Goal: Task Accomplishment & Management: Manage account settings

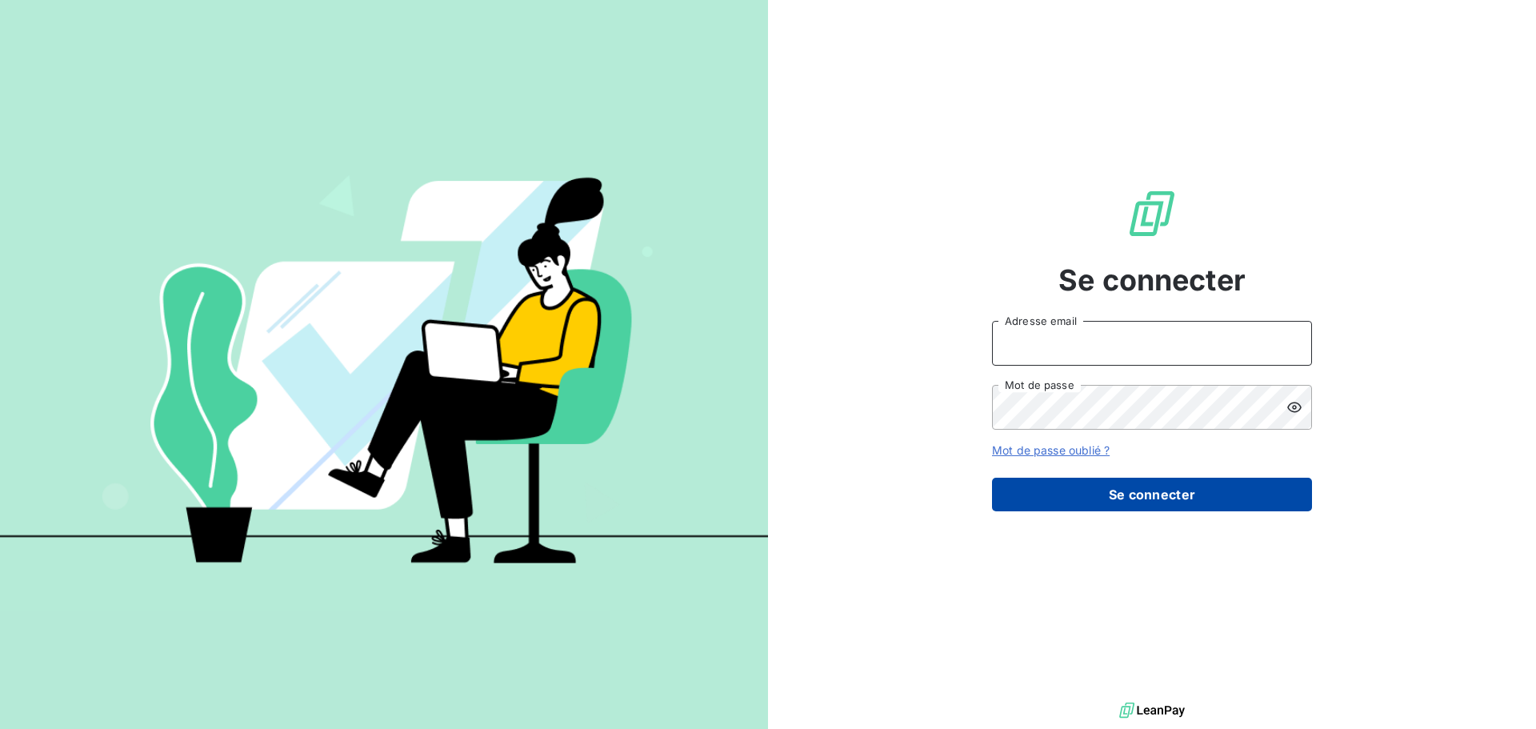
type input "[EMAIL_ADDRESS][DOMAIN_NAME]"
click at [1154, 490] on button "Se connecter" at bounding box center [1152, 495] width 320 height 34
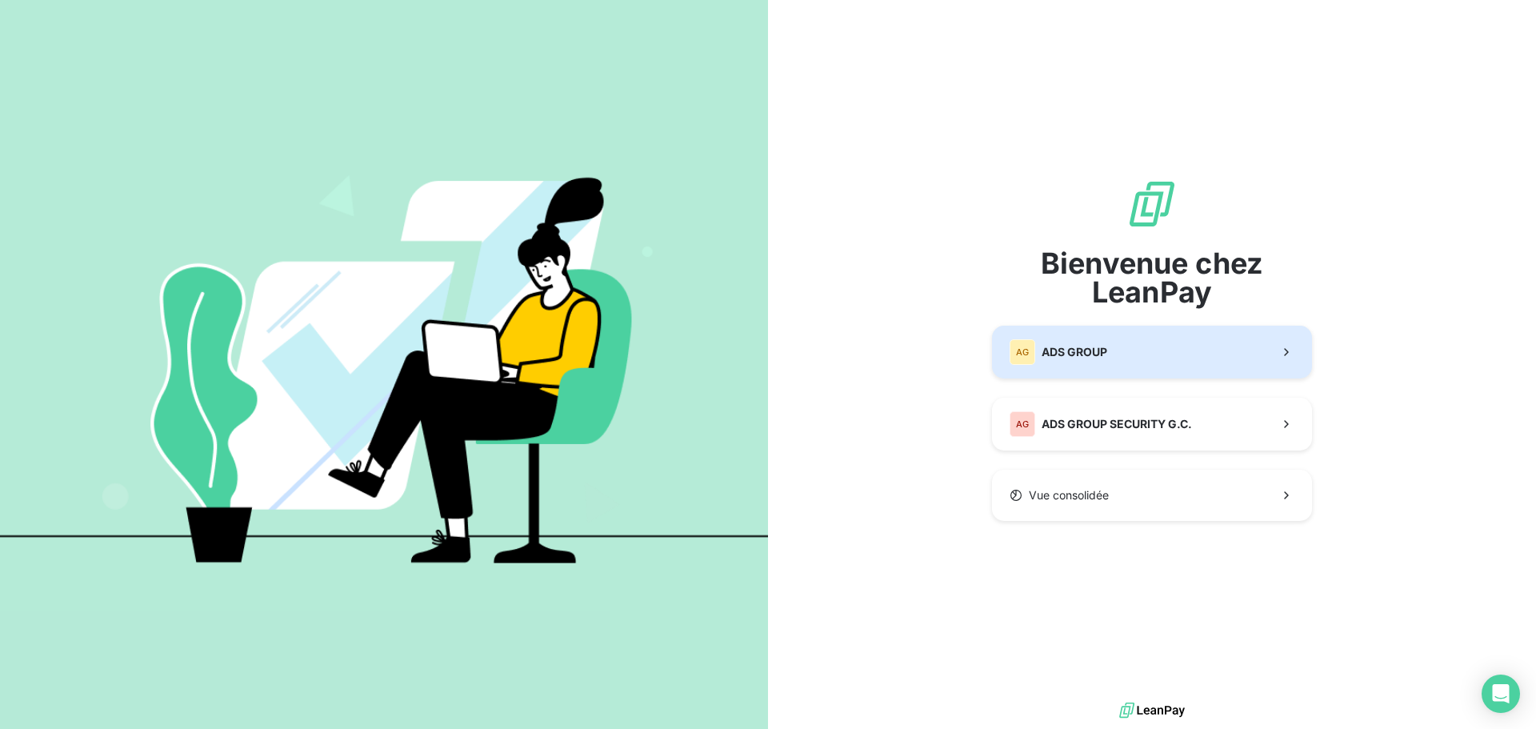
click at [1096, 337] on button "AG ADS GROUP" at bounding box center [1152, 352] width 320 height 53
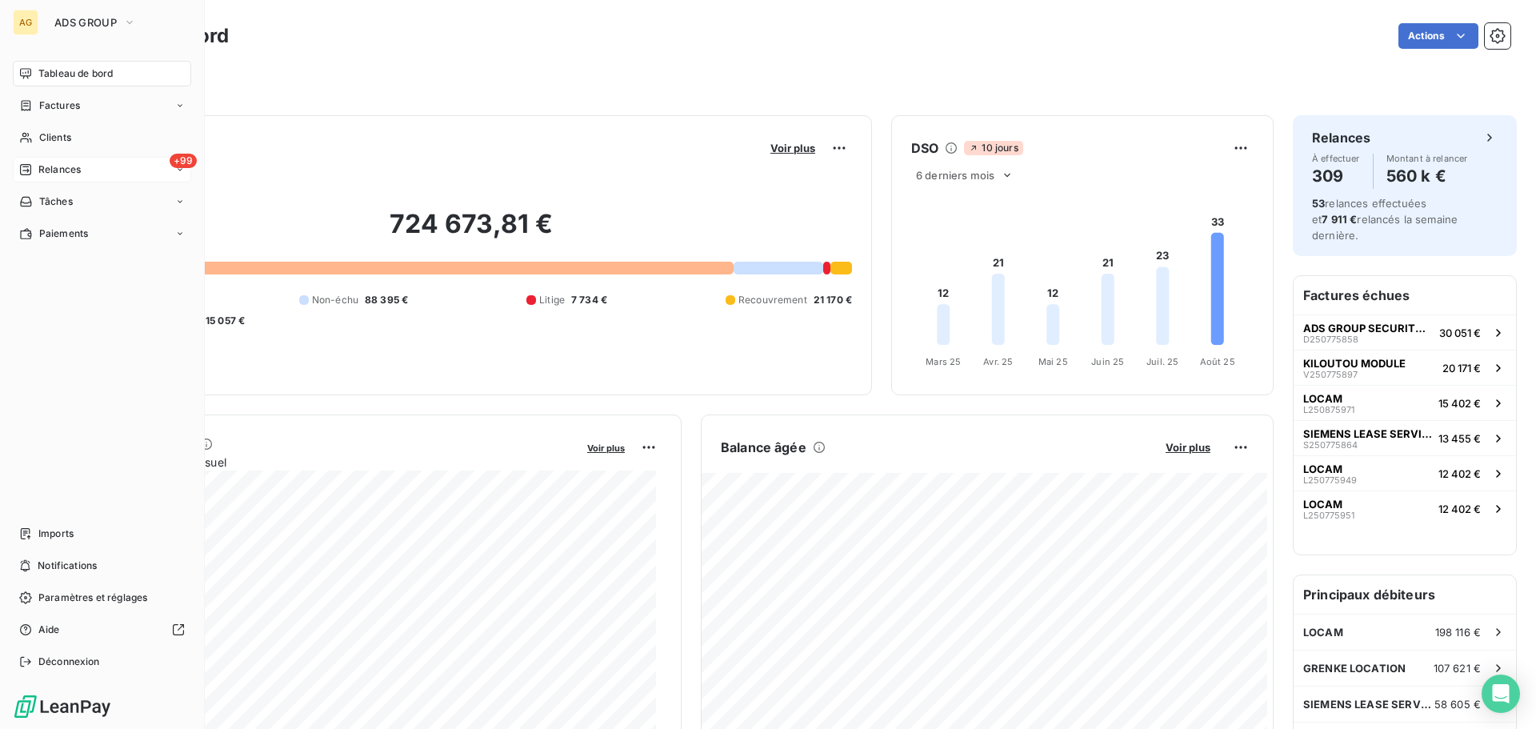
click at [69, 165] on span "Relances" at bounding box center [59, 169] width 42 height 14
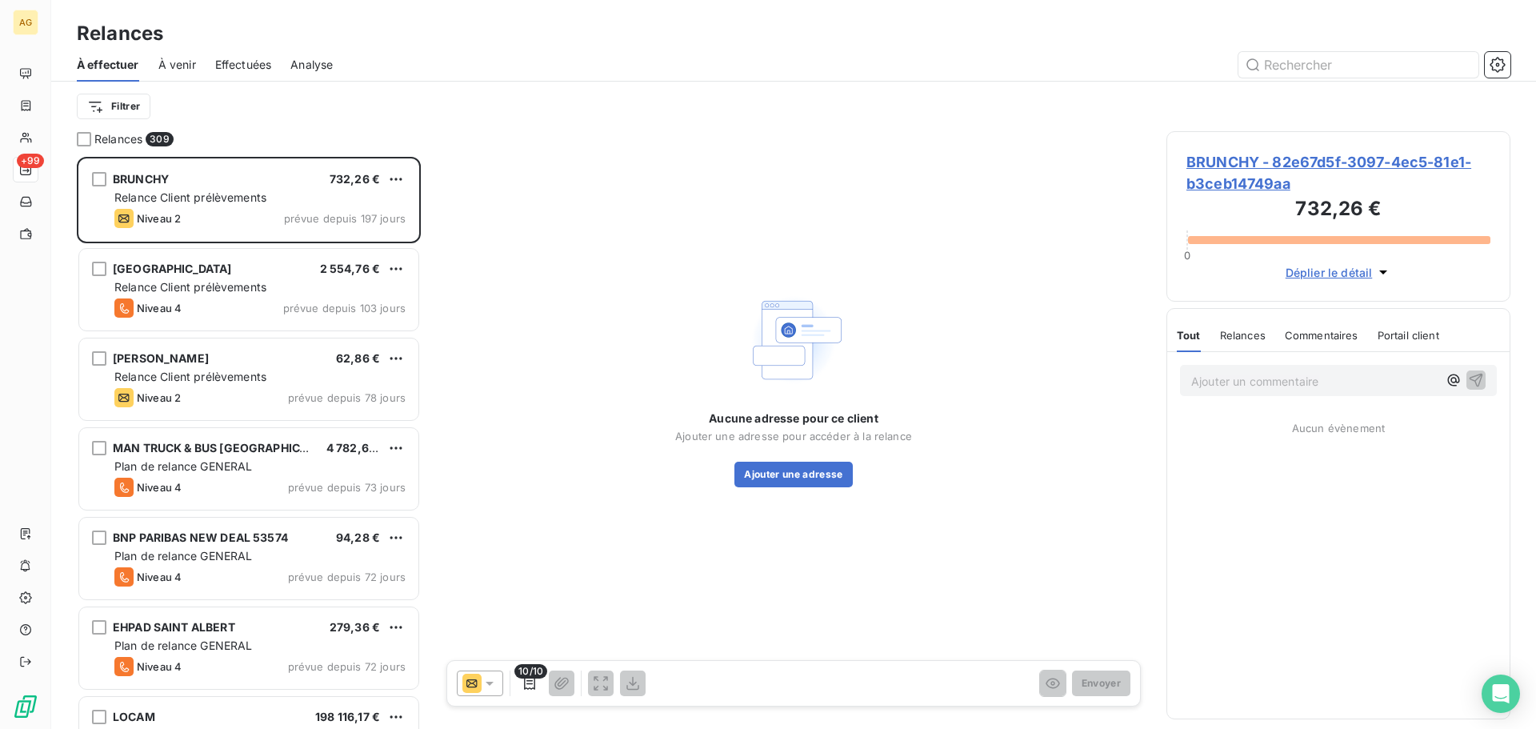
scroll to position [560, 332]
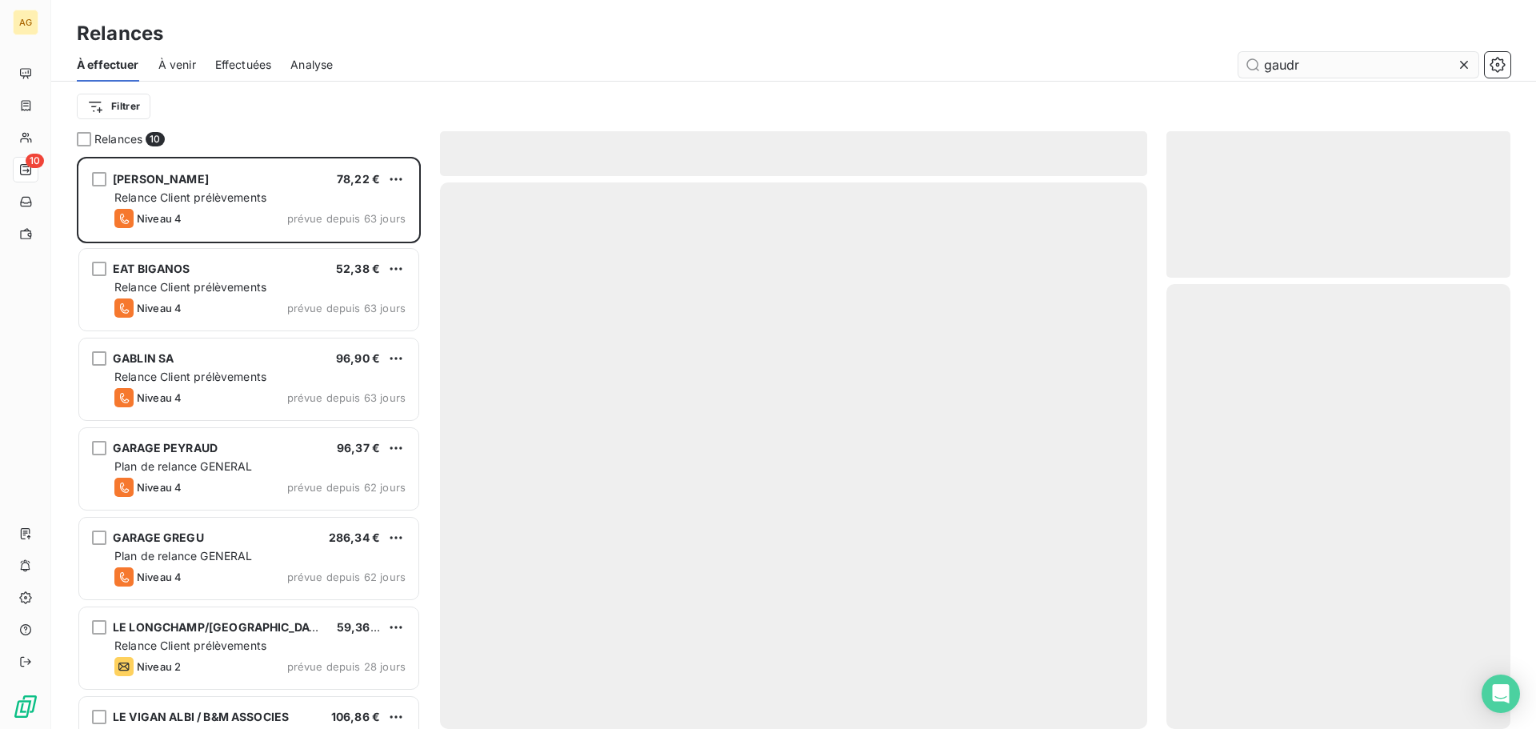
scroll to position [560, 332]
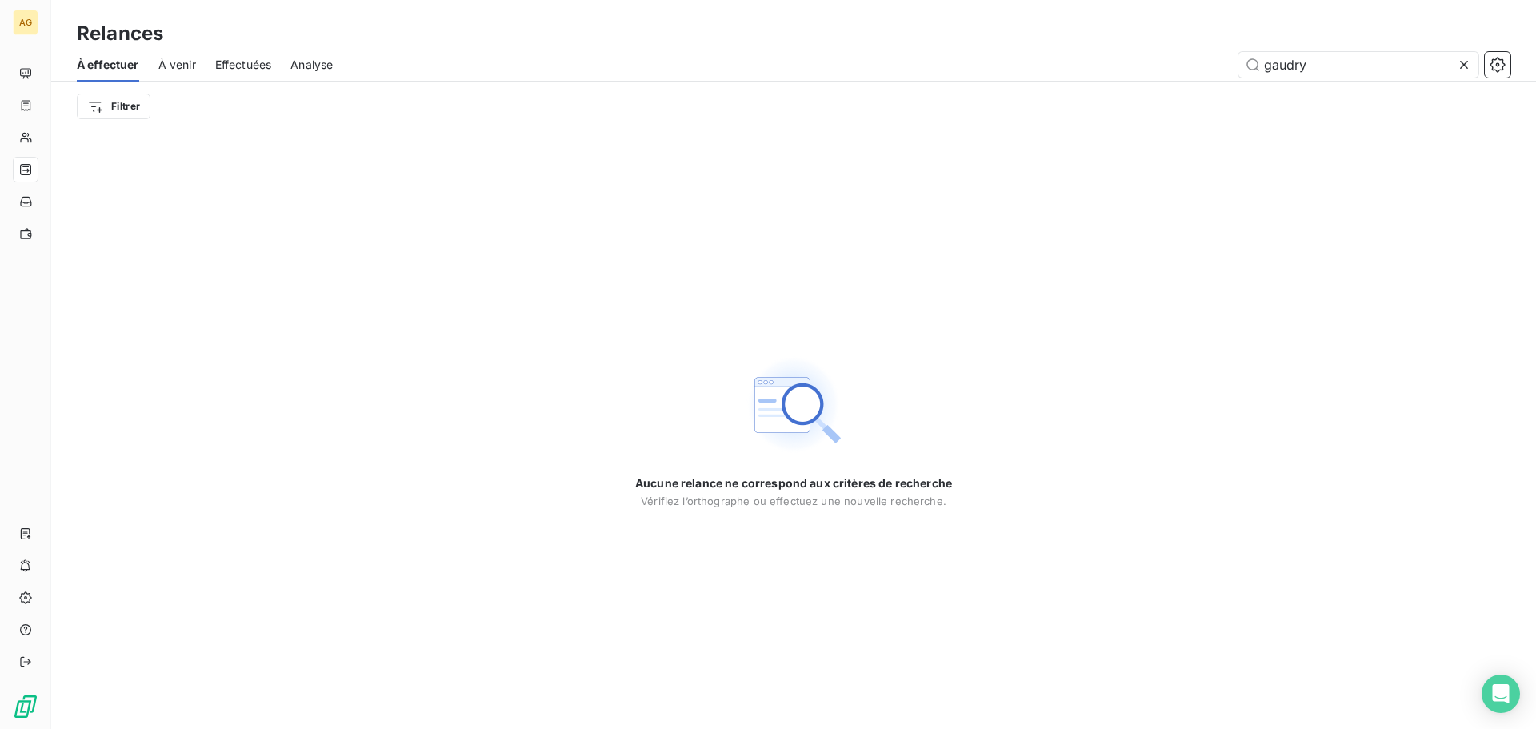
type input "gaudry"
click at [1465, 57] on icon at bounding box center [1464, 65] width 16 height 16
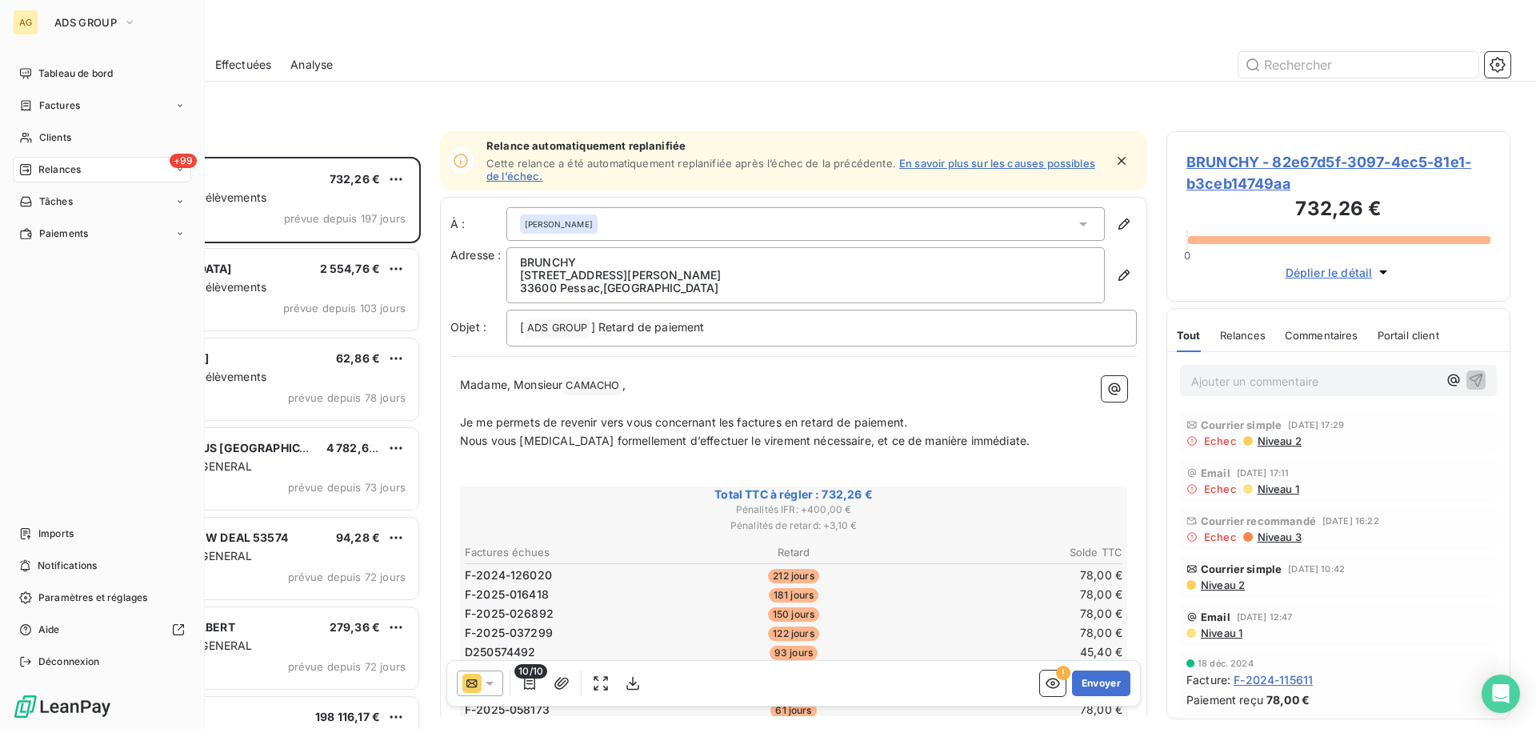
scroll to position [560, 332]
click at [43, 135] on span "Clients" at bounding box center [55, 137] width 32 height 14
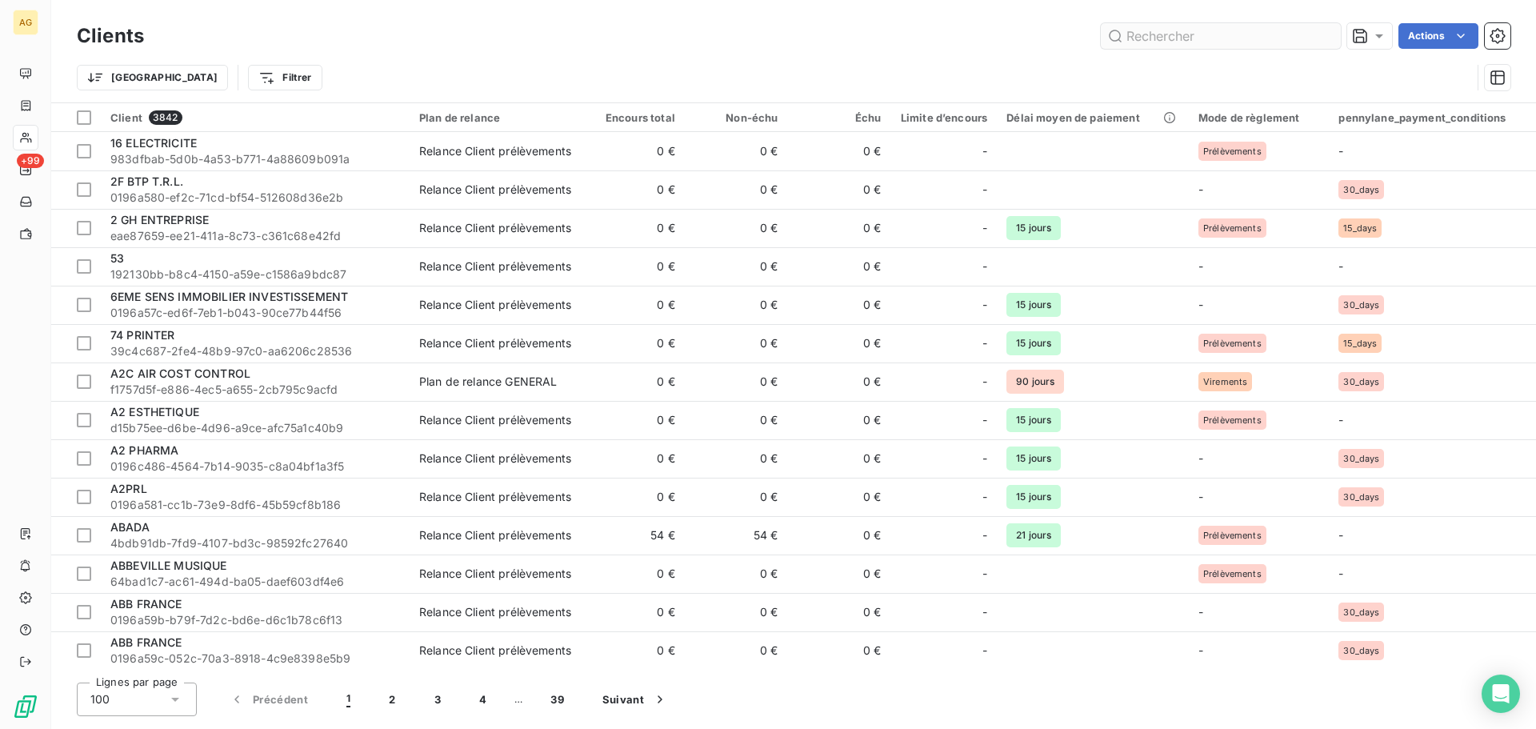
click at [1166, 34] on input "text" at bounding box center [1221, 36] width 240 height 26
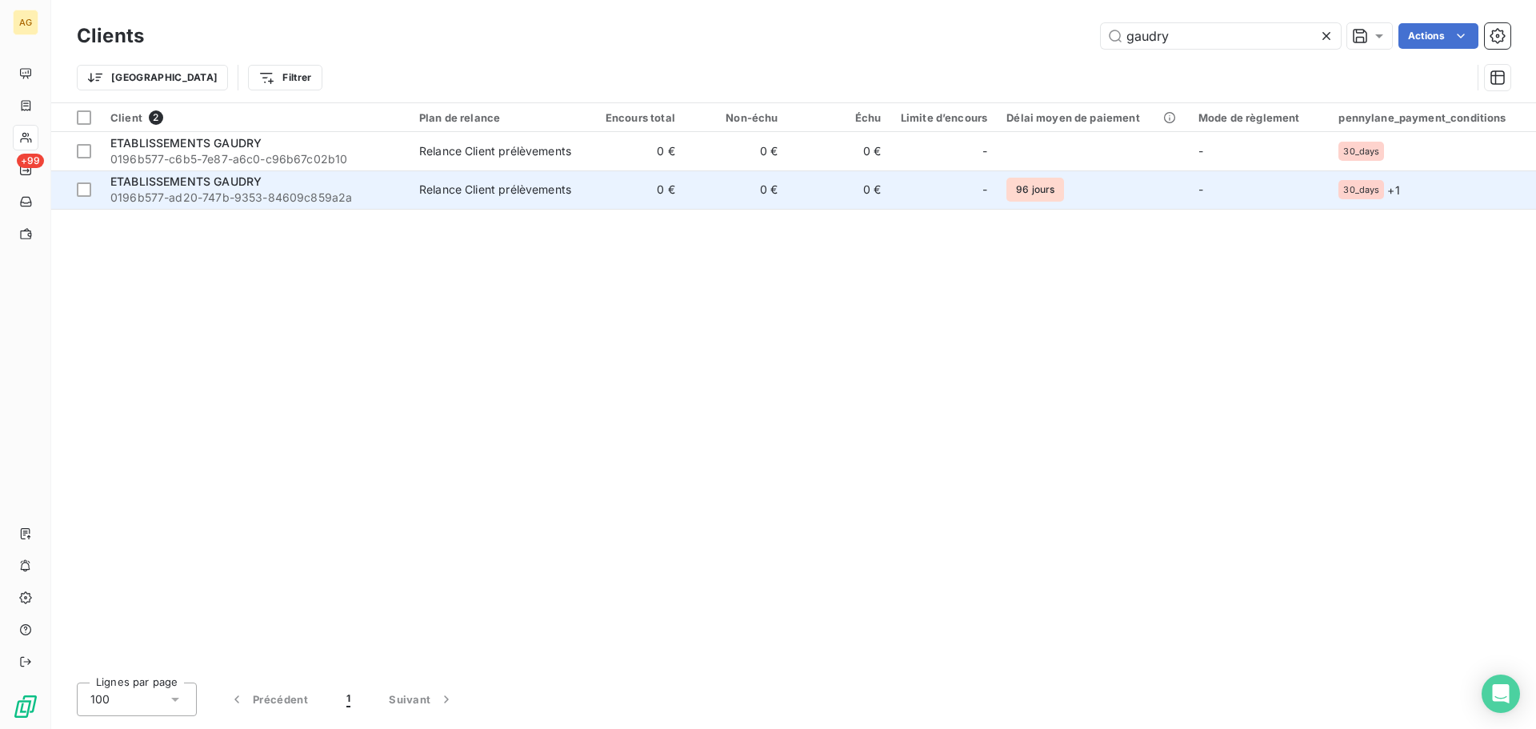
type input "gaudry"
click at [200, 179] on span "ETABLISSEMENTS GAUDRY" at bounding box center [185, 181] width 151 height 14
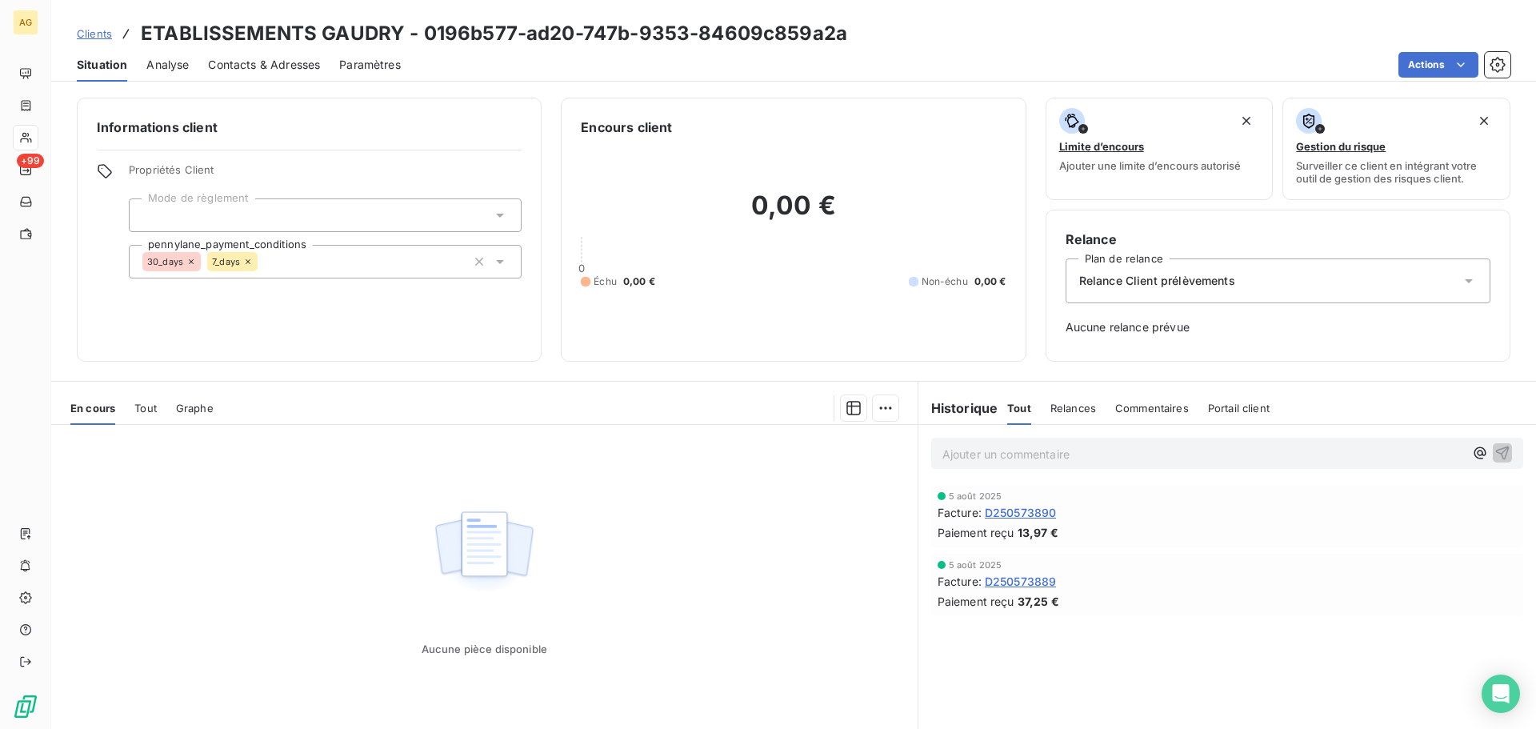
drag, startPoint x: 135, startPoint y: 406, endPoint x: 146, endPoint y: 406, distance: 11.2
click at [143, 406] on span "Tout" at bounding box center [145, 408] width 22 height 13
click at [151, 410] on span "Tout" at bounding box center [145, 408] width 22 height 13
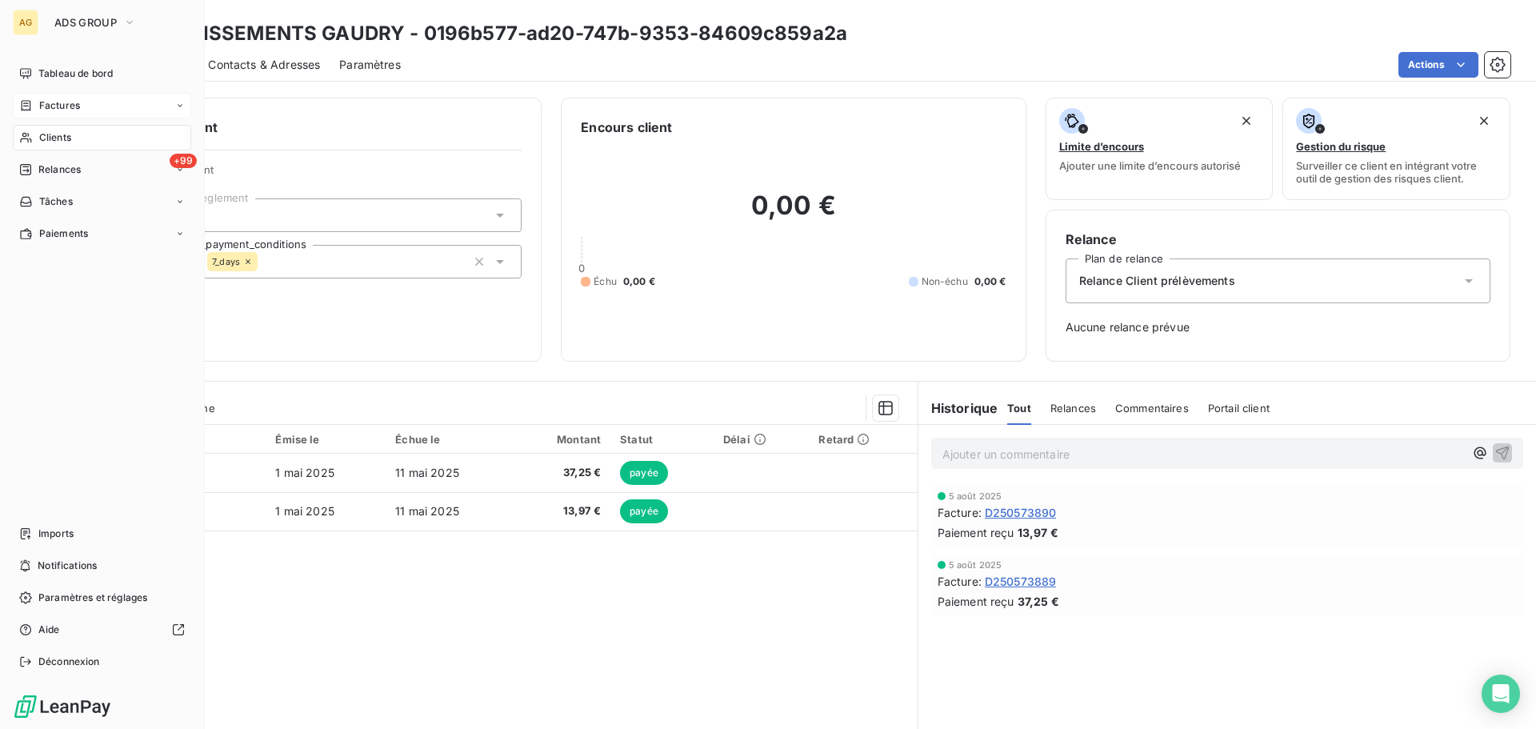
click at [73, 112] on span "Factures" at bounding box center [59, 105] width 41 height 14
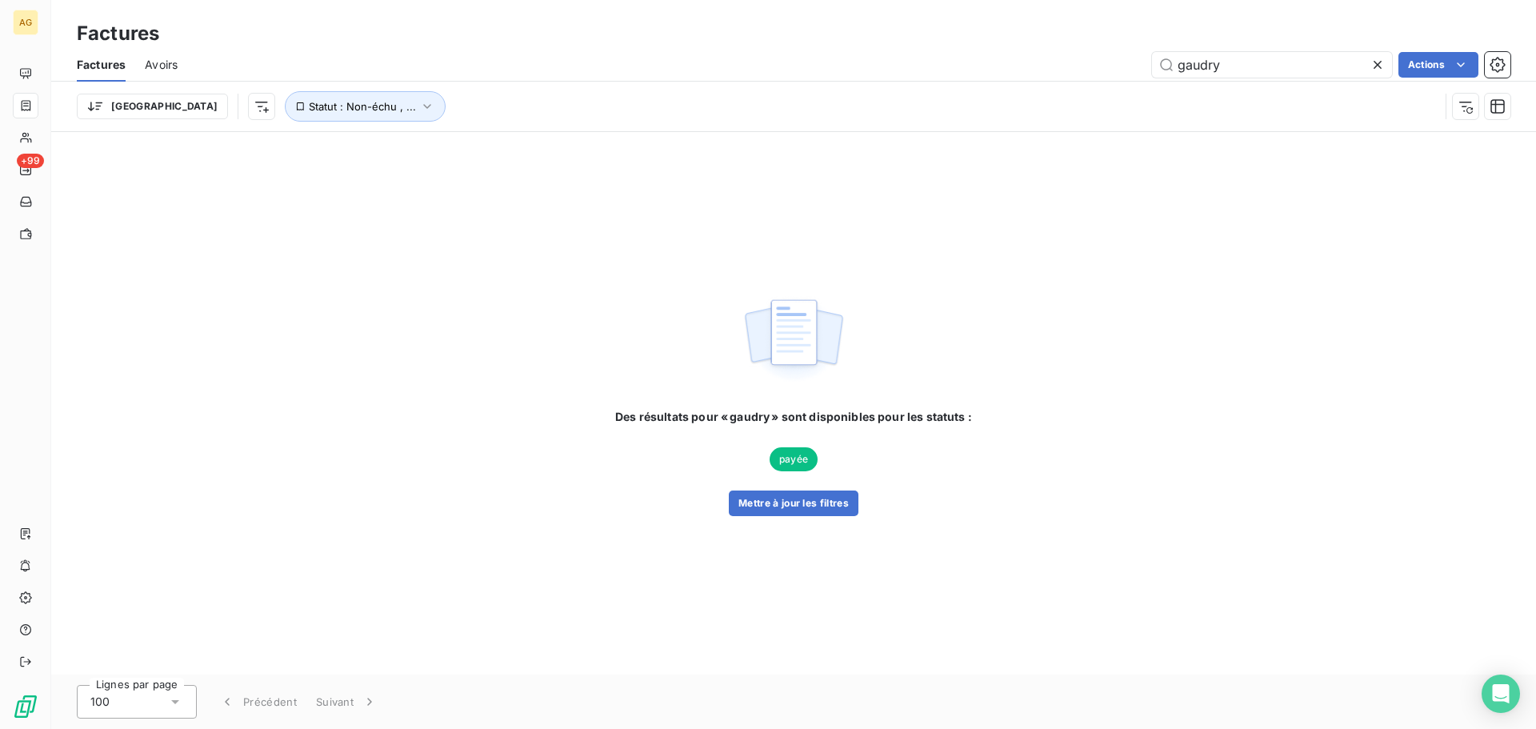
click at [109, 62] on span "Factures" at bounding box center [101, 65] width 49 height 16
type input "gaudry"
click at [309, 111] on span "Statut : Non-échu , ..." at bounding box center [362, 106] width 107 height 13
click at [596, 149] on icon at bounding box center [594, 148] width 16 height 16
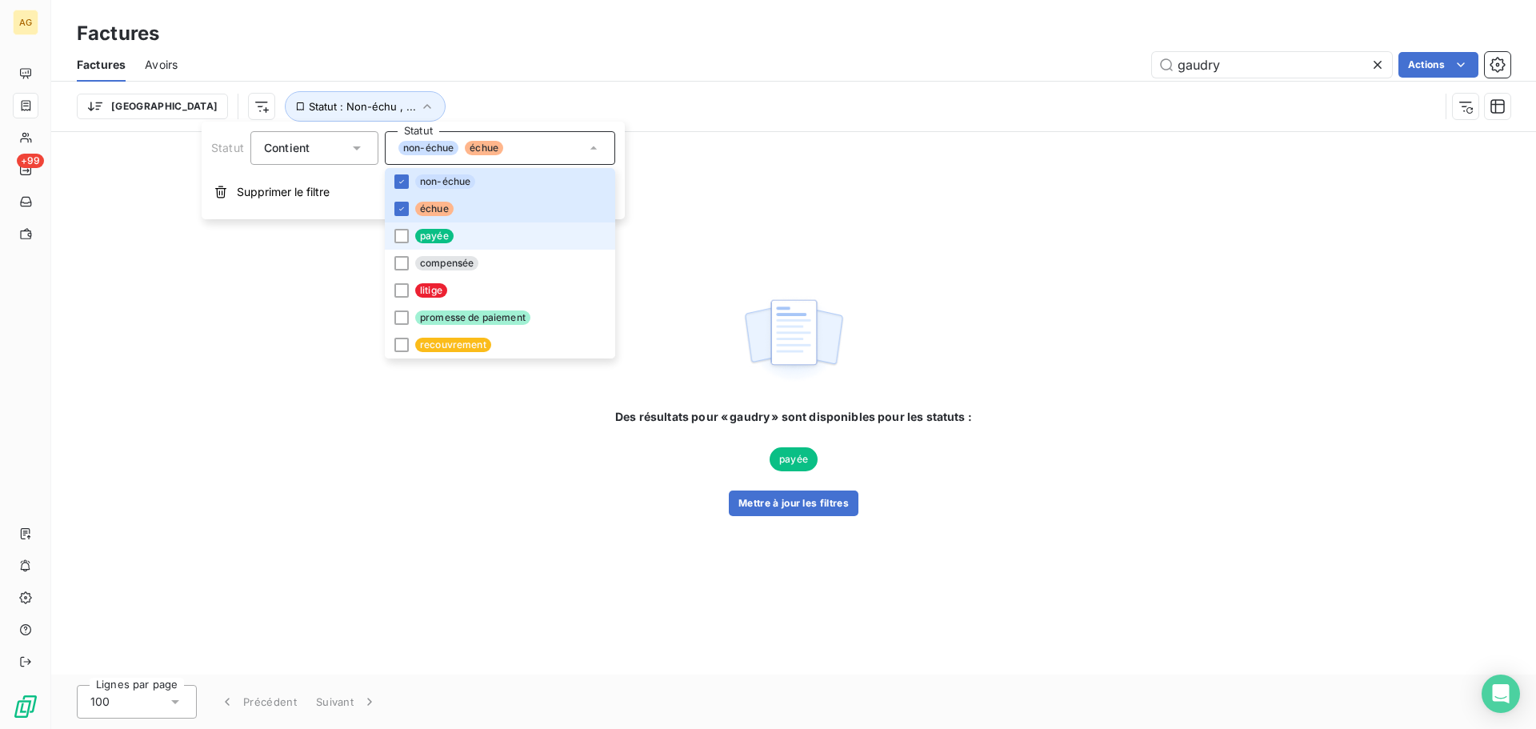
click at [405, 230] on div at bounding box center [401, 236] width 14 height 14
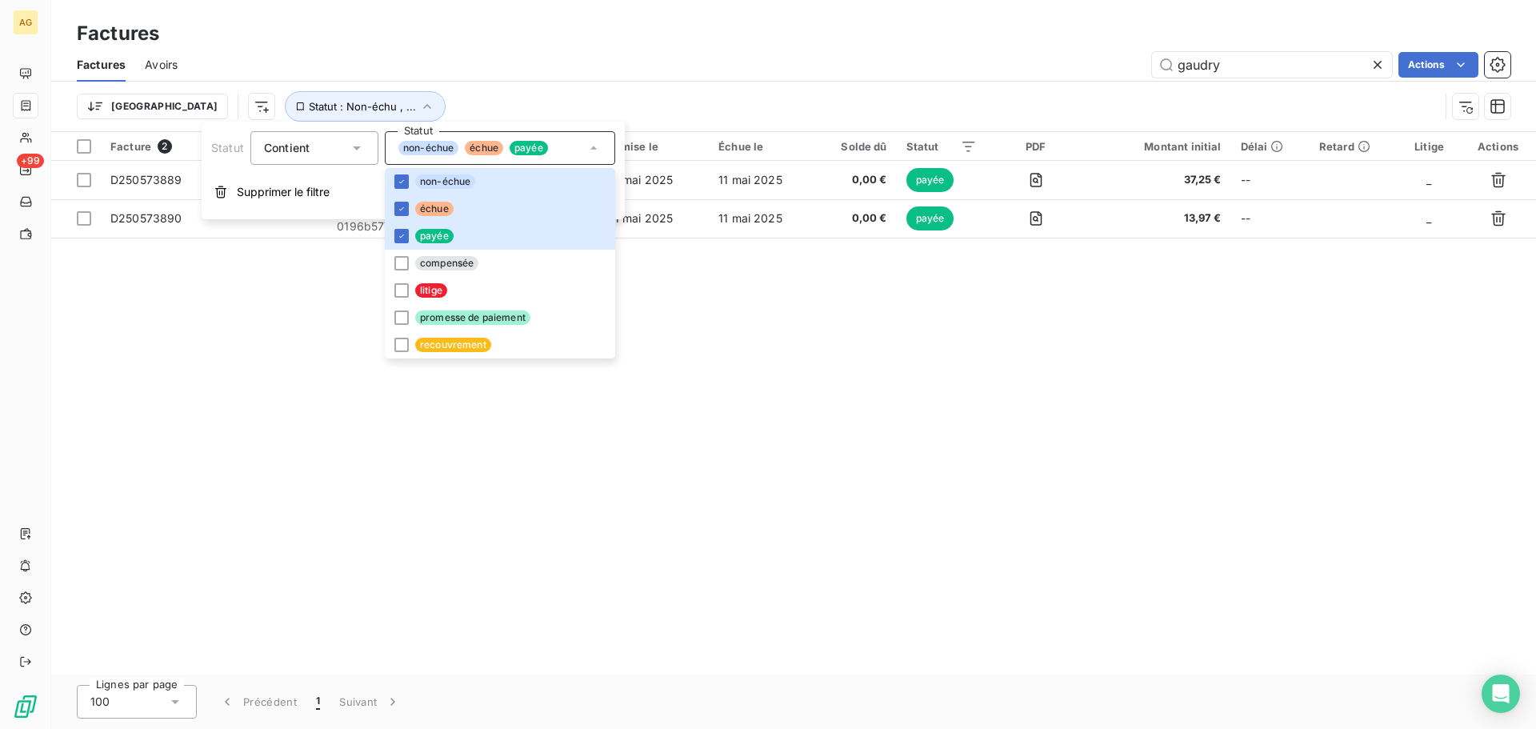
click at [709, 386] on div "Facture 2 Client Émise le Échue le Solde dû Statut PDF Montant initial Délai Re…" at bounding box center [793, 403] width 1485 height 542
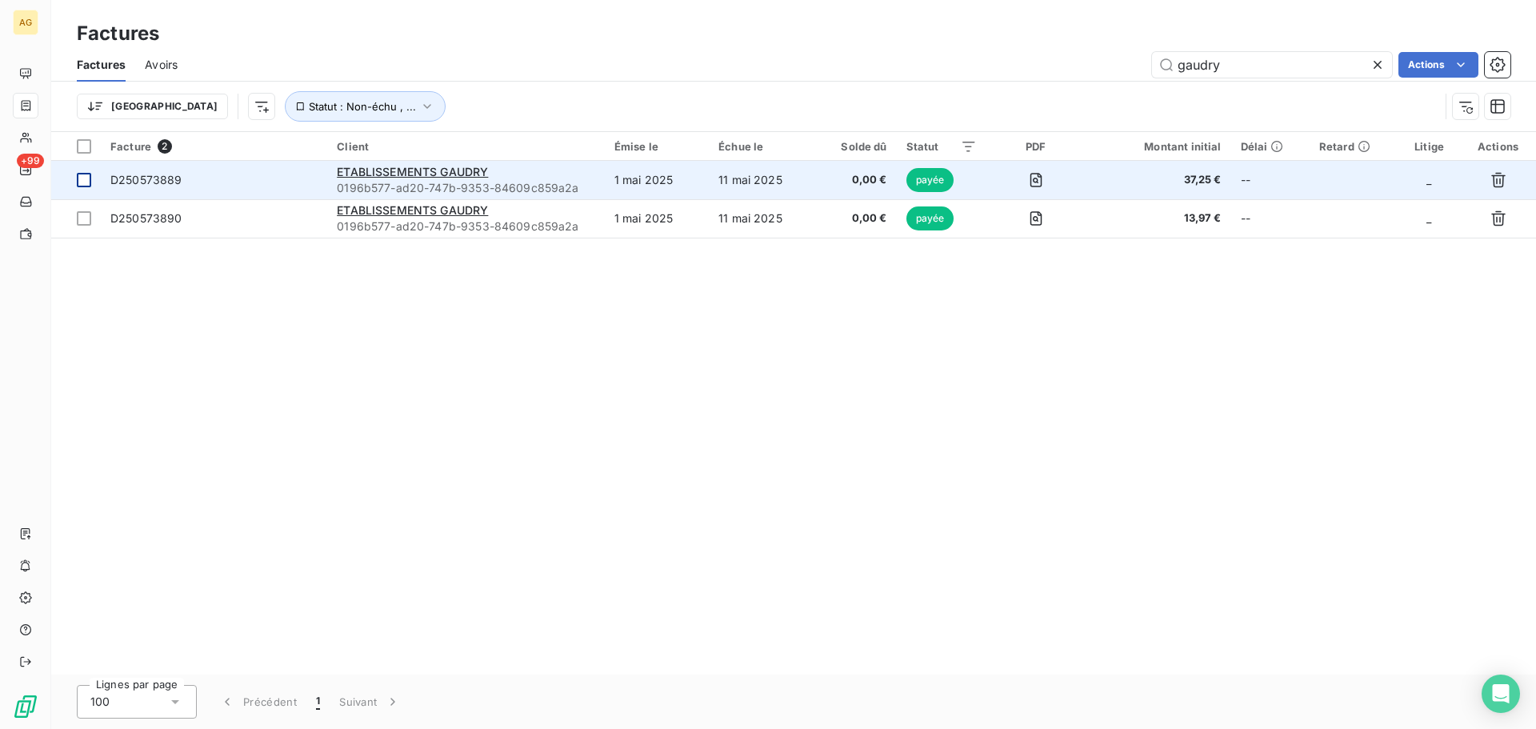
click at [81, 183] on div at bounding box center [84, 180] width 14 height 14
drag, startPoint x: 715, startPoint y: 182, endPoint x: 450, endPoint y: 173, distance: 264.9
click at [450, 173] on span "ETABLISSEMENTS GAUDRY" at bounding box center [412, 172] width 151 height 14
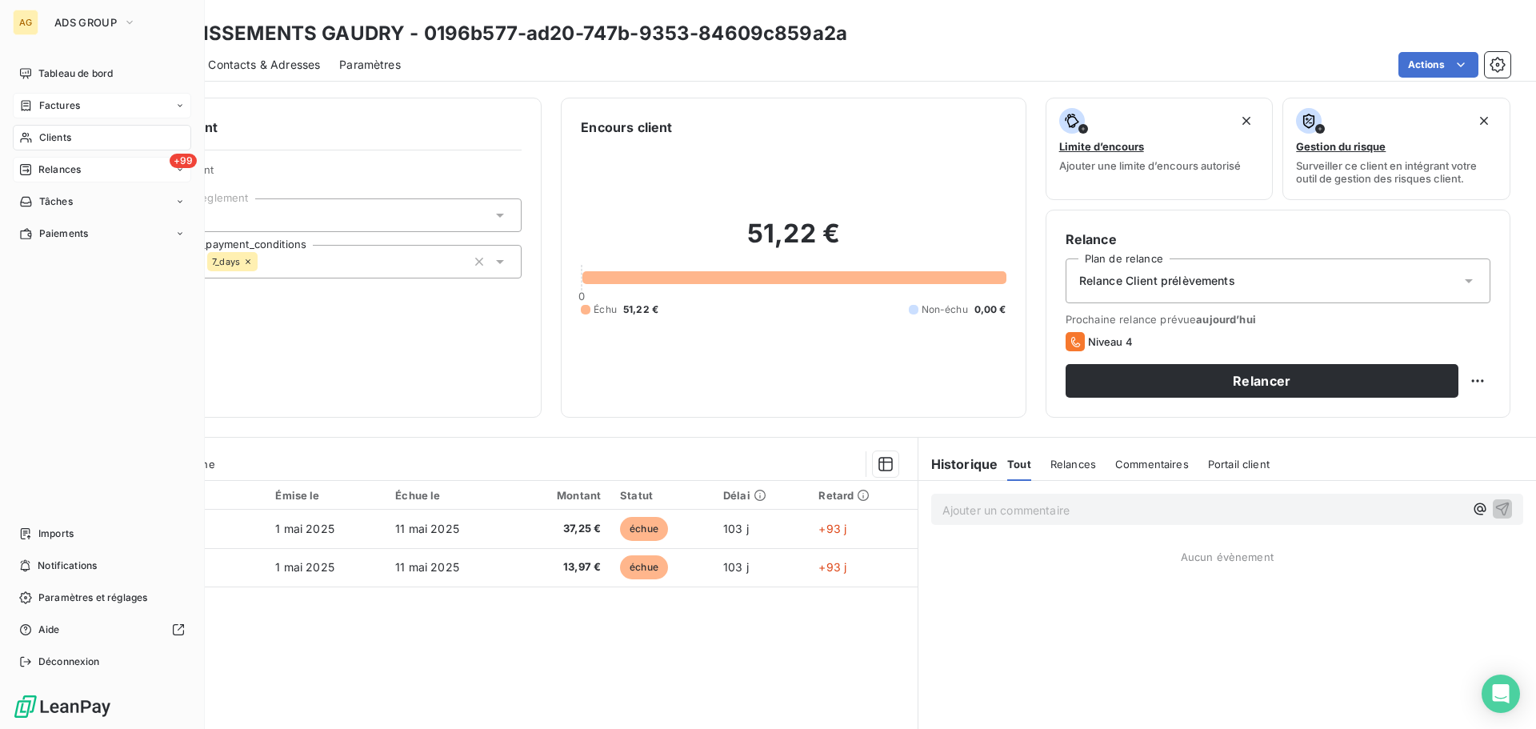
click at [42, 174] on span "Relances" at bounding box center [59, 169] width 42 height 14
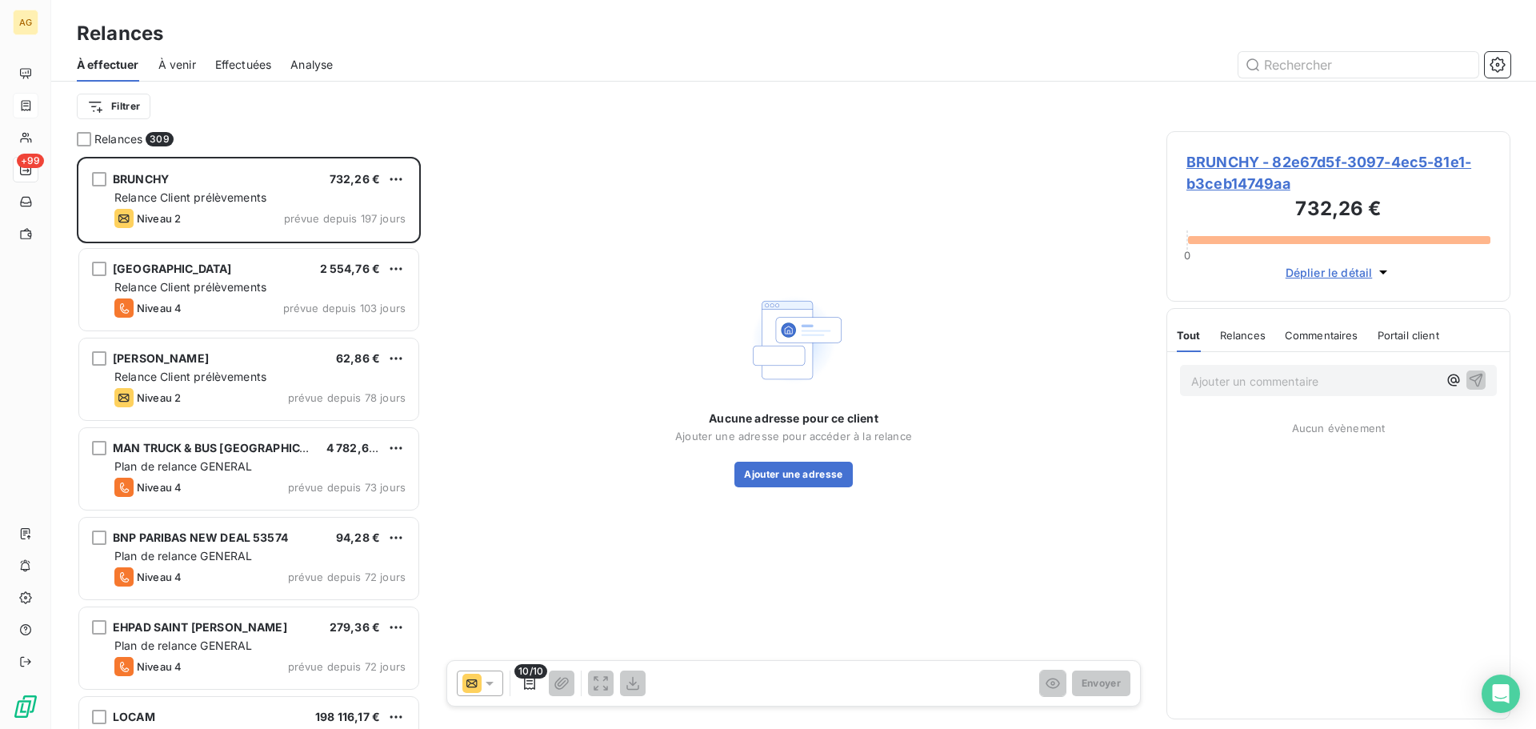
scroll to position [560, 332]
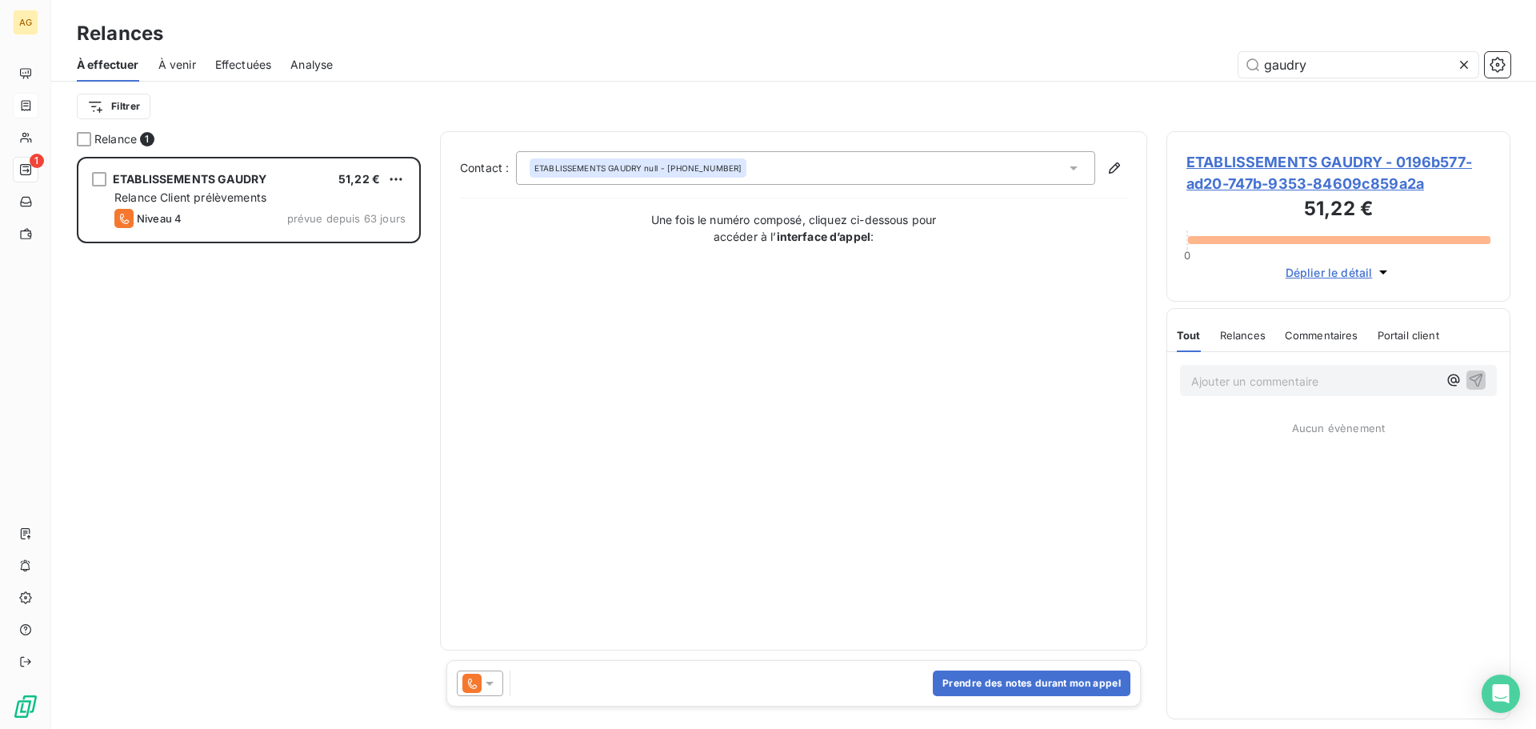
scroll to position [560, 332]
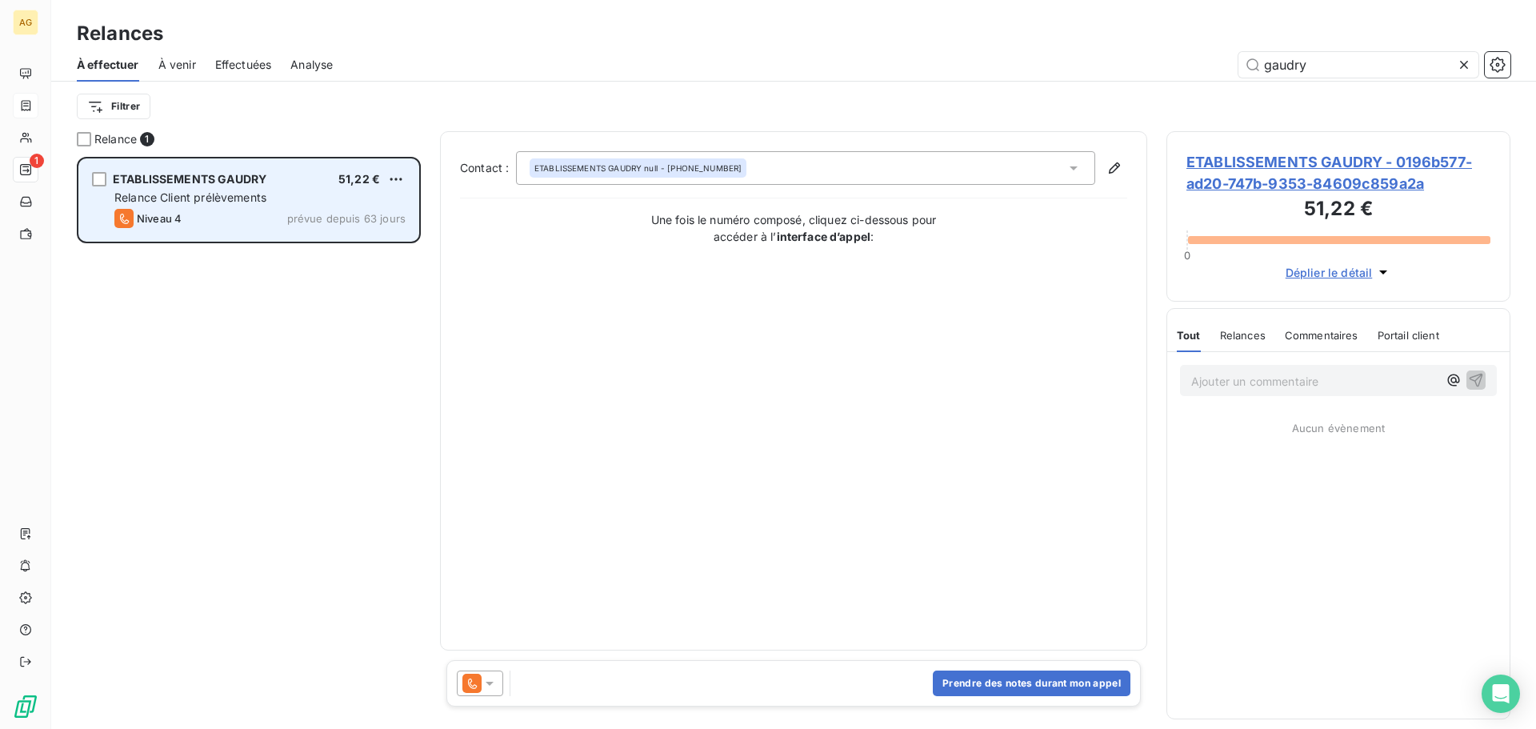
type input "gaudry"
click at [219, 182] on span "ETABLISSEMENTS GAUDRY" at bounding box center [190, 179] width 154 height 14
click at [180, 177] on span "ETABLISSEMENTS GAUDRY" at bounding box center [190, 179] width 154 height 14
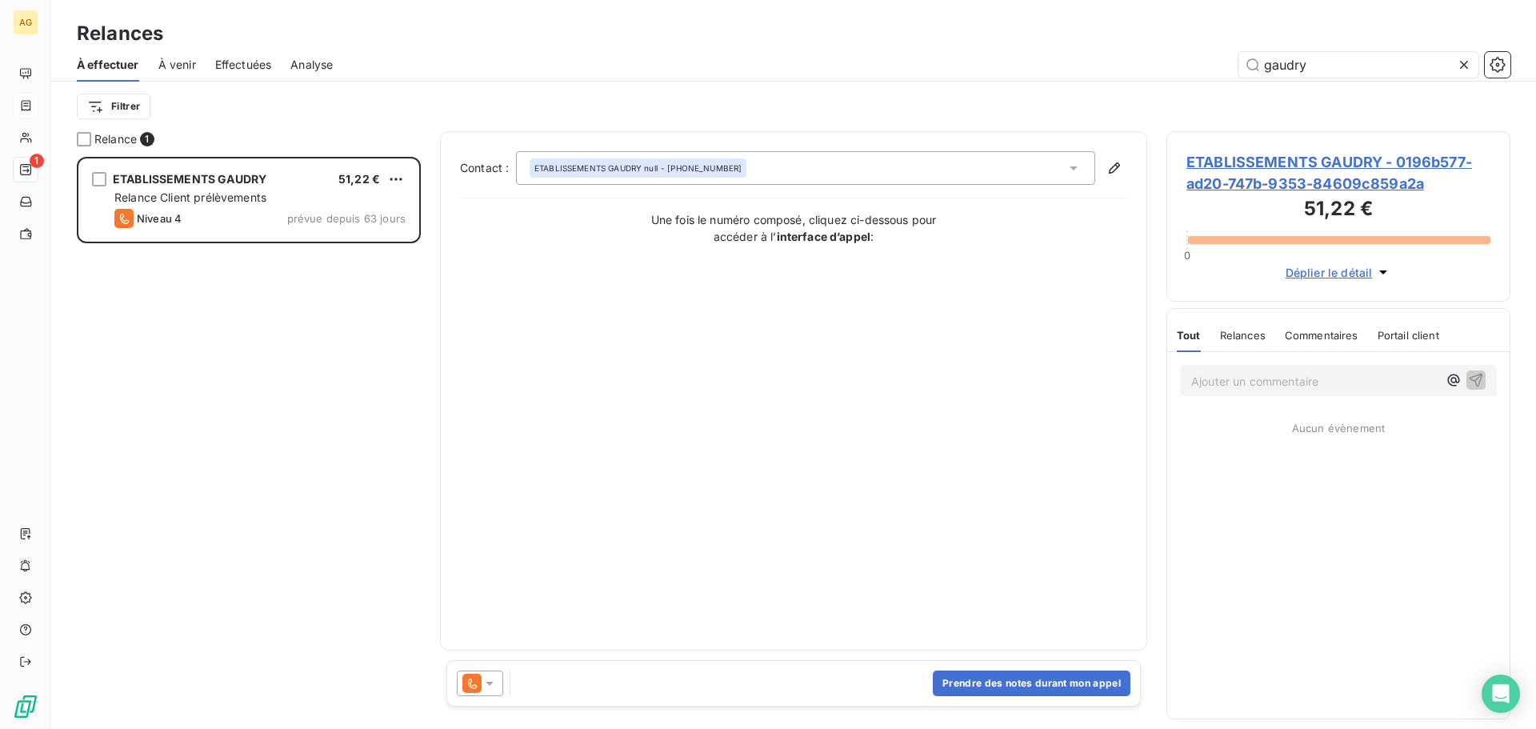
click at [1294, 162] on span "ETABLISSEMENTS GAUDRY - 0196b577-ad20-747b-9353-84609c859a2a" at bounding box center [1338, 172] width 304 height 43
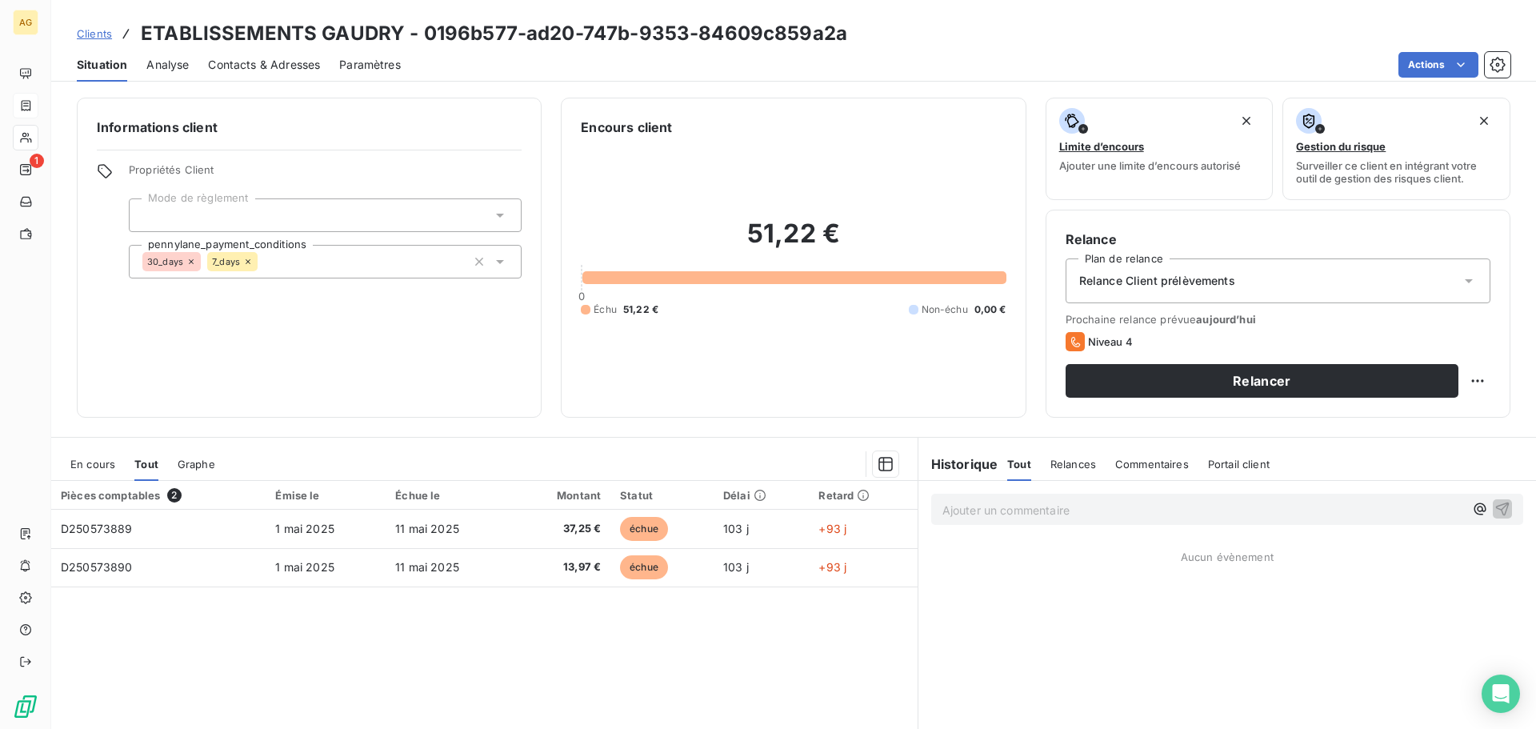
click at [365, 62] on span "Paramètres" at bounding box center [370, 65] width 62 height 16
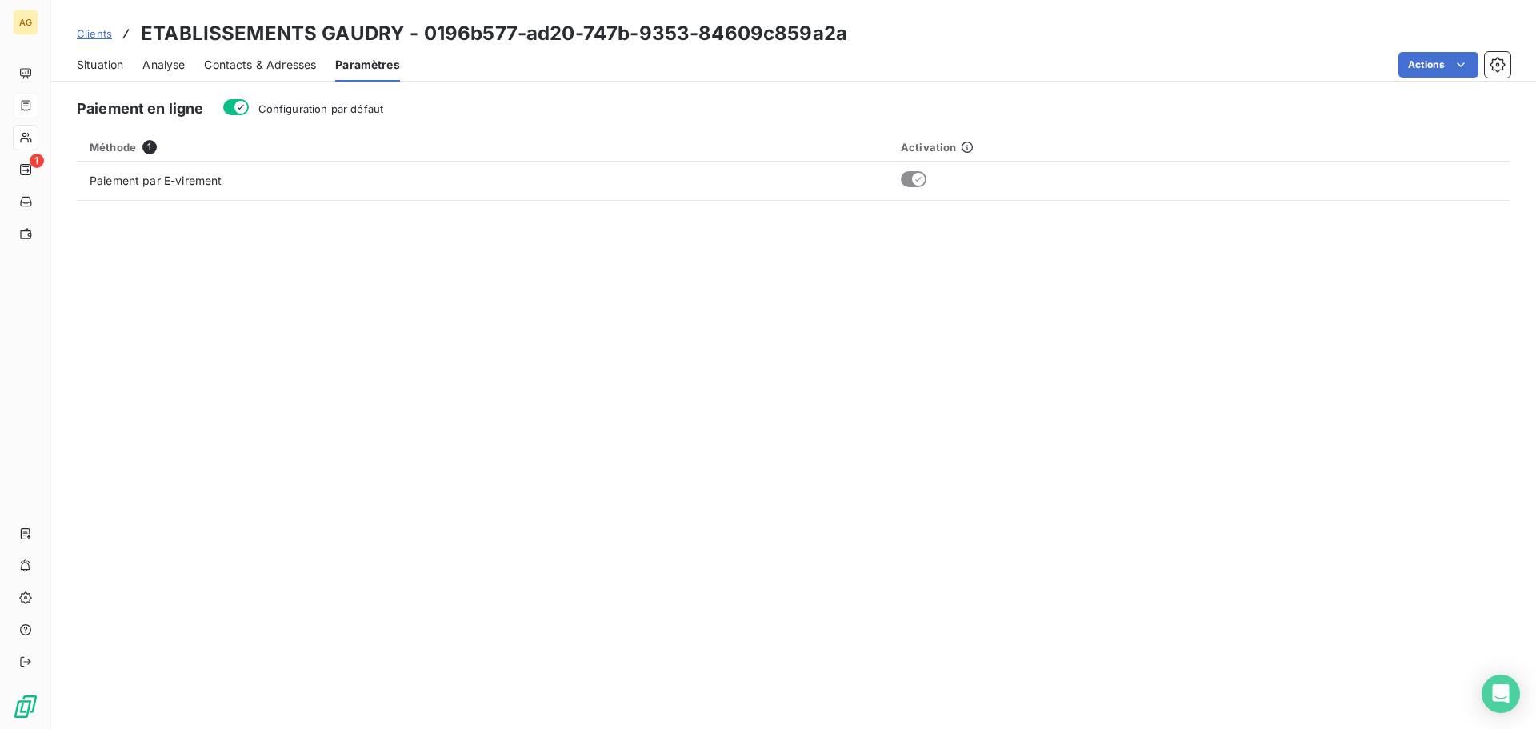
click at [250, 108] on div "Configuration par défaut" at bounding box center [303, 108] width 161 height 18
click at [237, 106] on icon "button" at bounding box center [240, 107] width 13 height 13
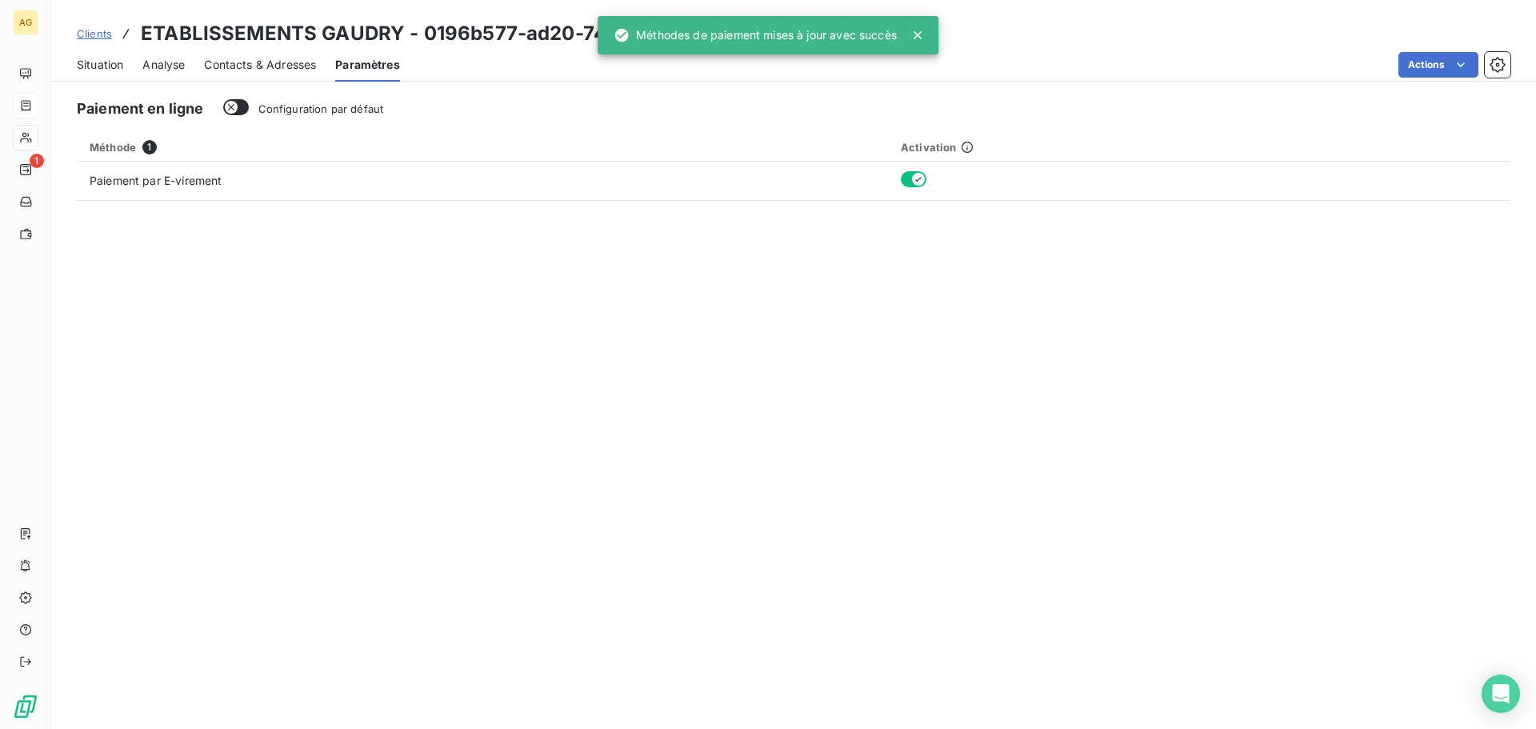
click at [278, 66] on span "Contacts & Adresses" at bounding box center [260, 65] width 112 height 16
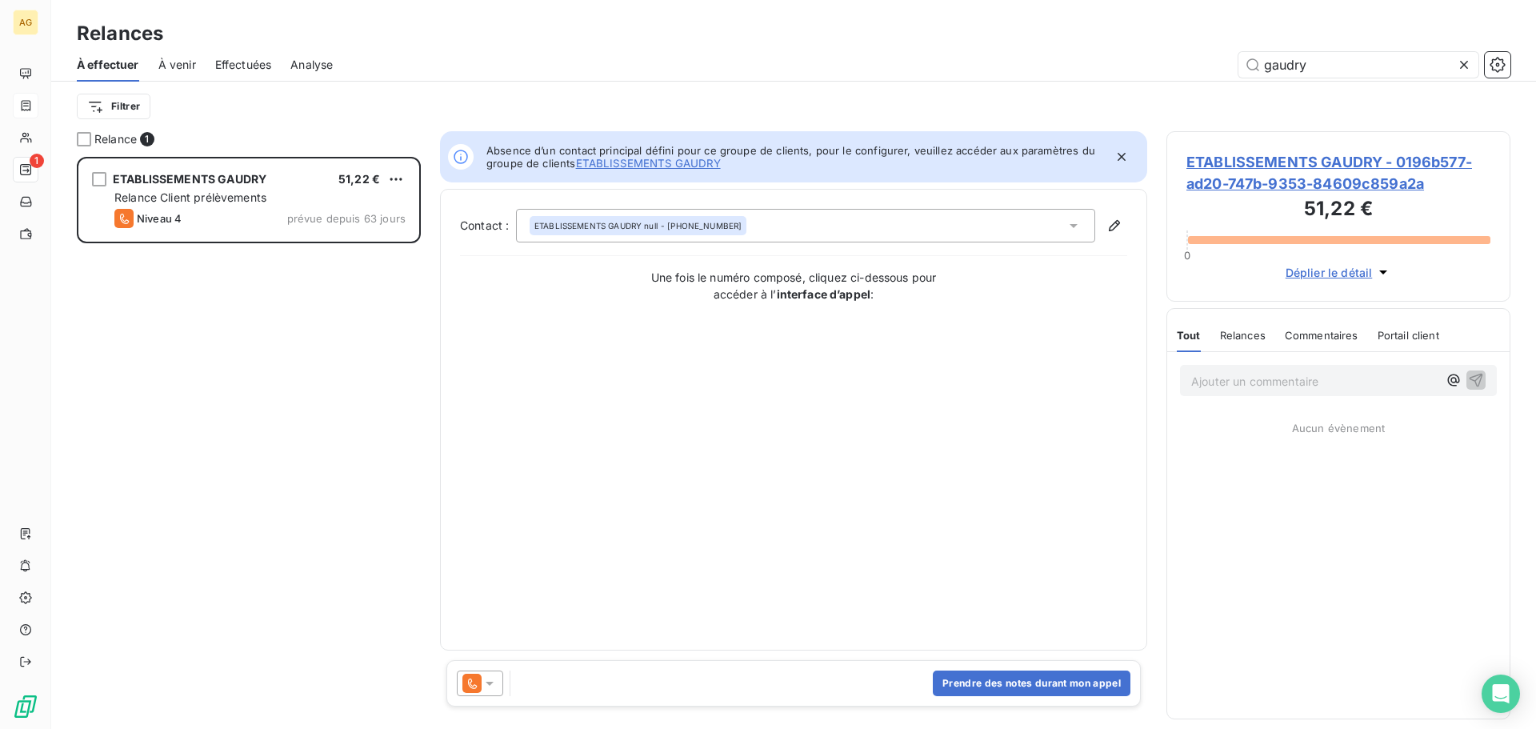
scroll to position [560, 332]
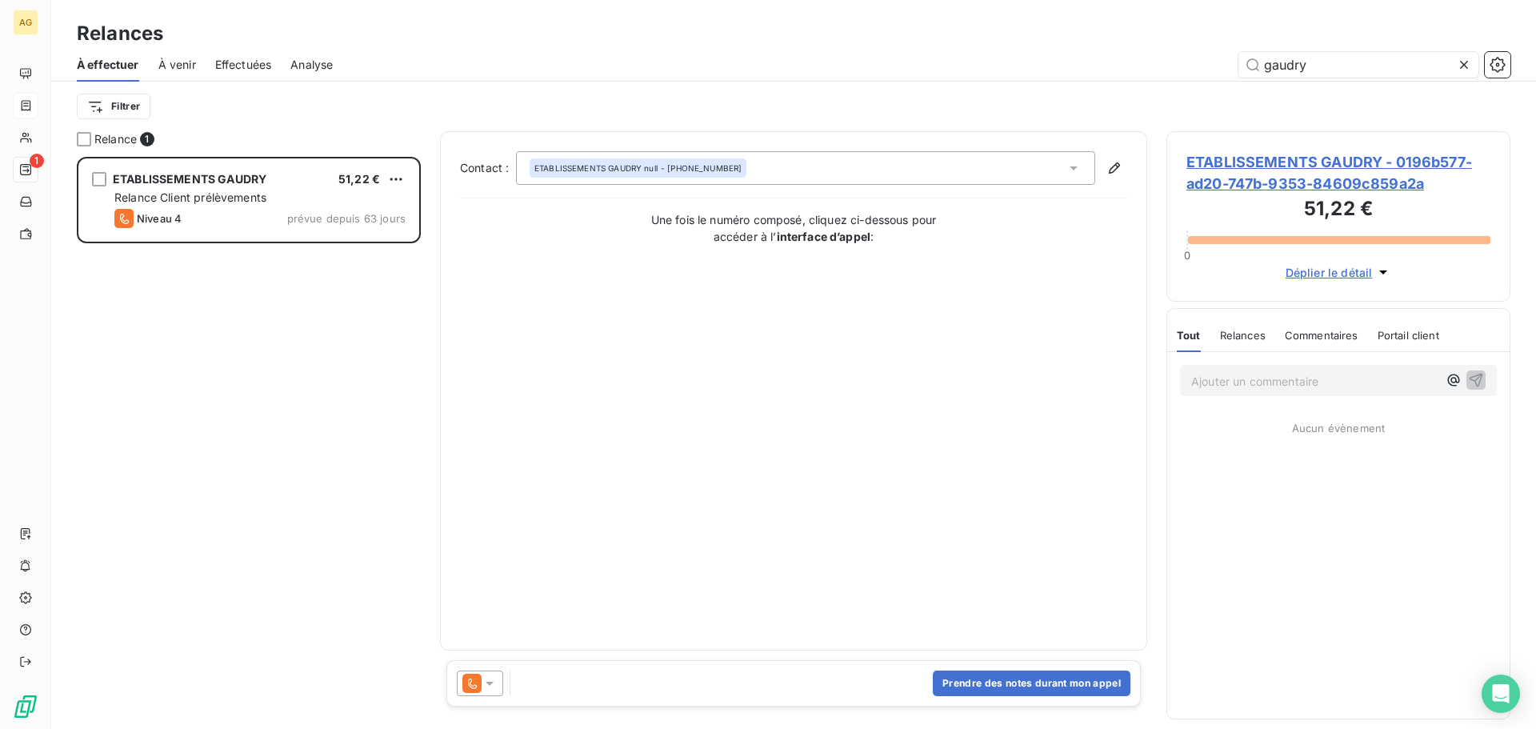
click at [486, 688] on icon at bounding box center [490, 683] width 16 height 16
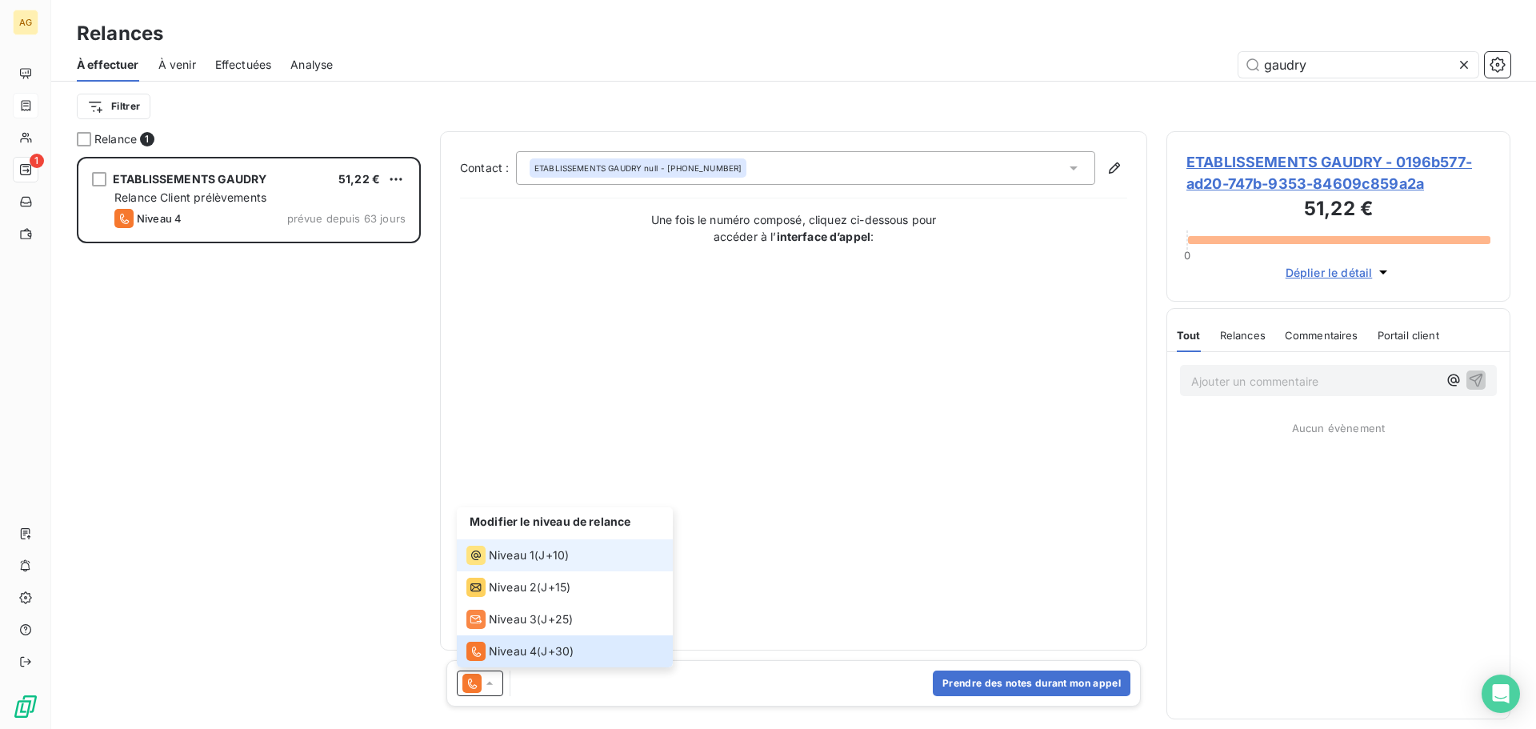
click at [518, 556] on span "Niveau 1" at bounding box center [512, 555] width 46 height 16
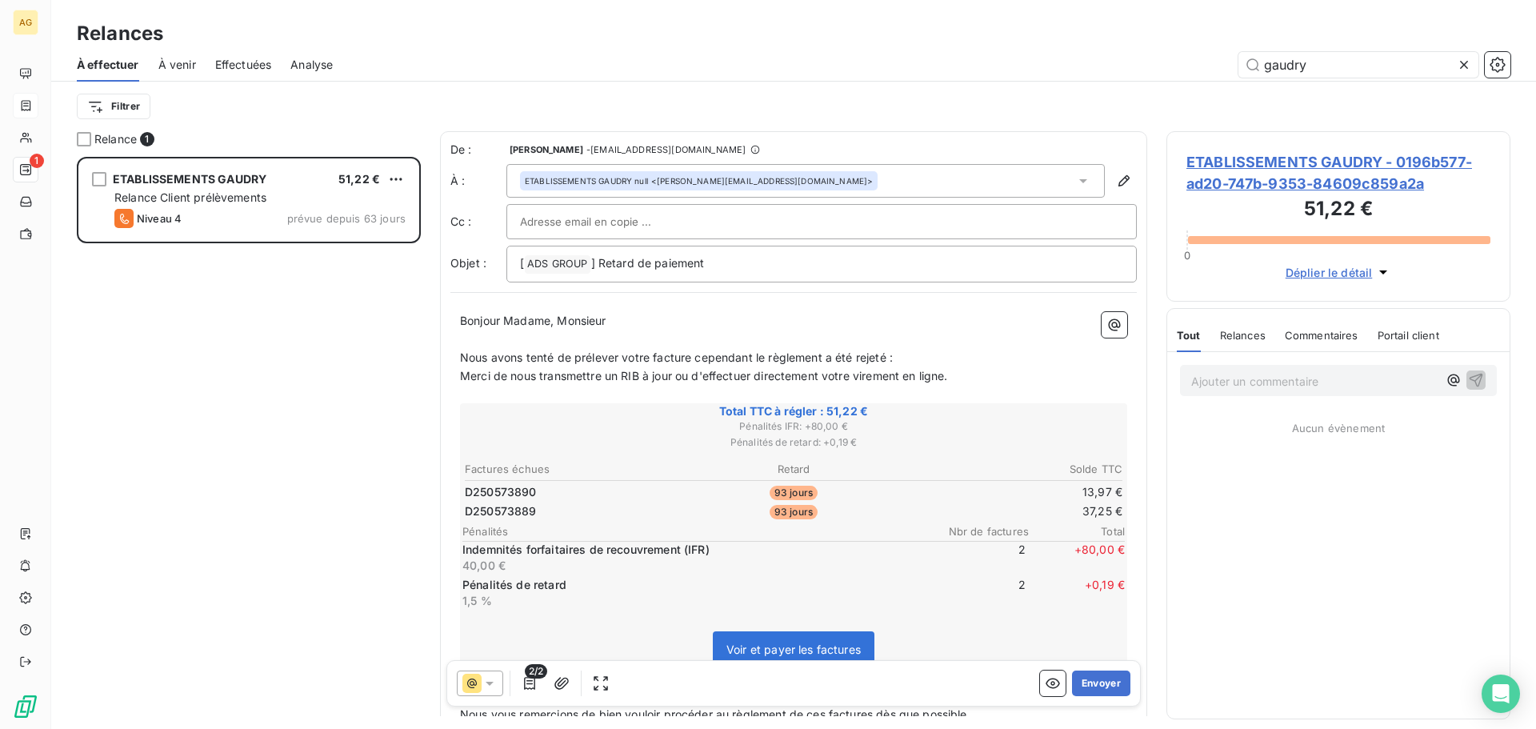
click at [1271, 173] on span "ETABLISSEMENTS GAUDRY - 0196b577-ad20-747b-9353-84609c859a2a" at bounding box center [1338, 172] width 304 height 43
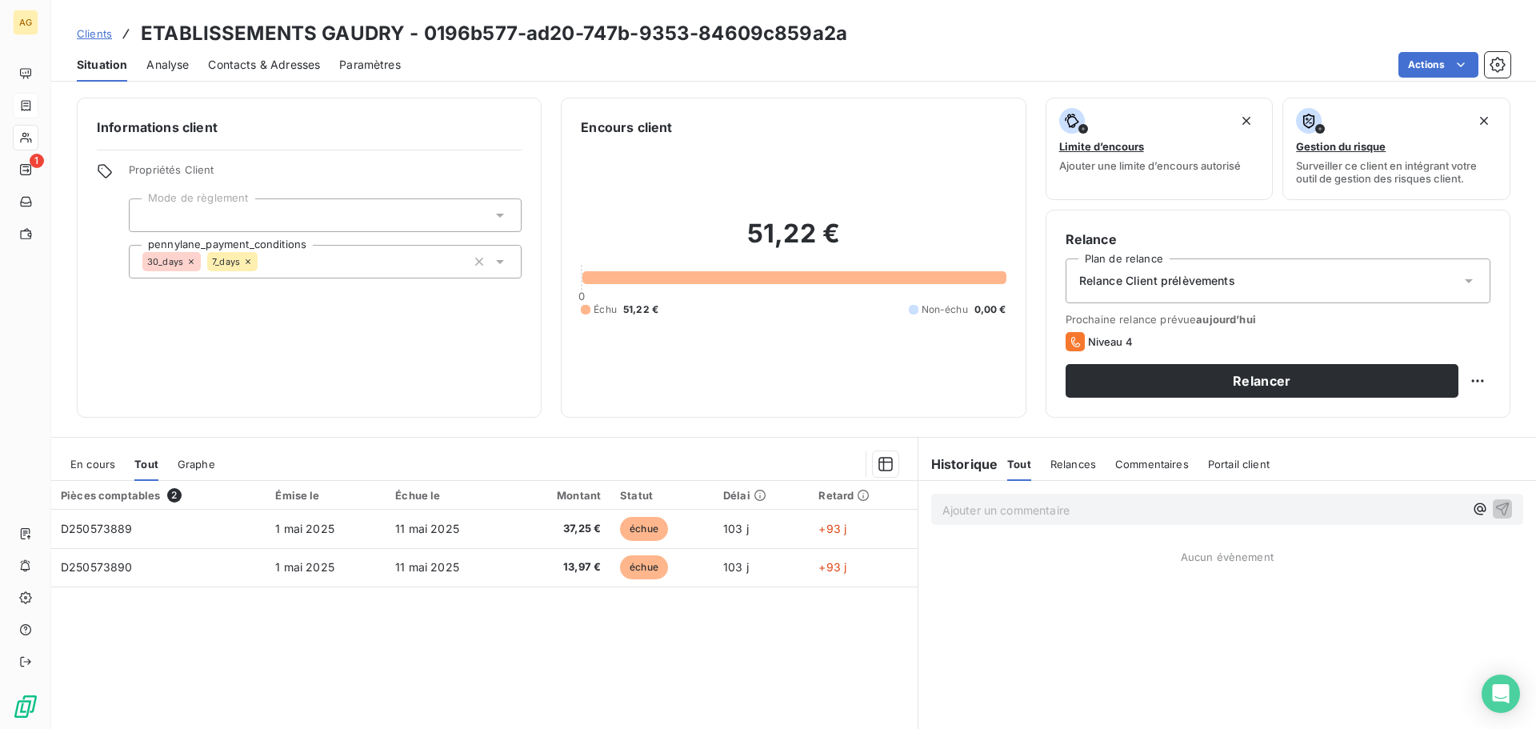
click at [284, 65] on span "Contacts & Adresses" at bounding box center [264, 65] width 112 height 16
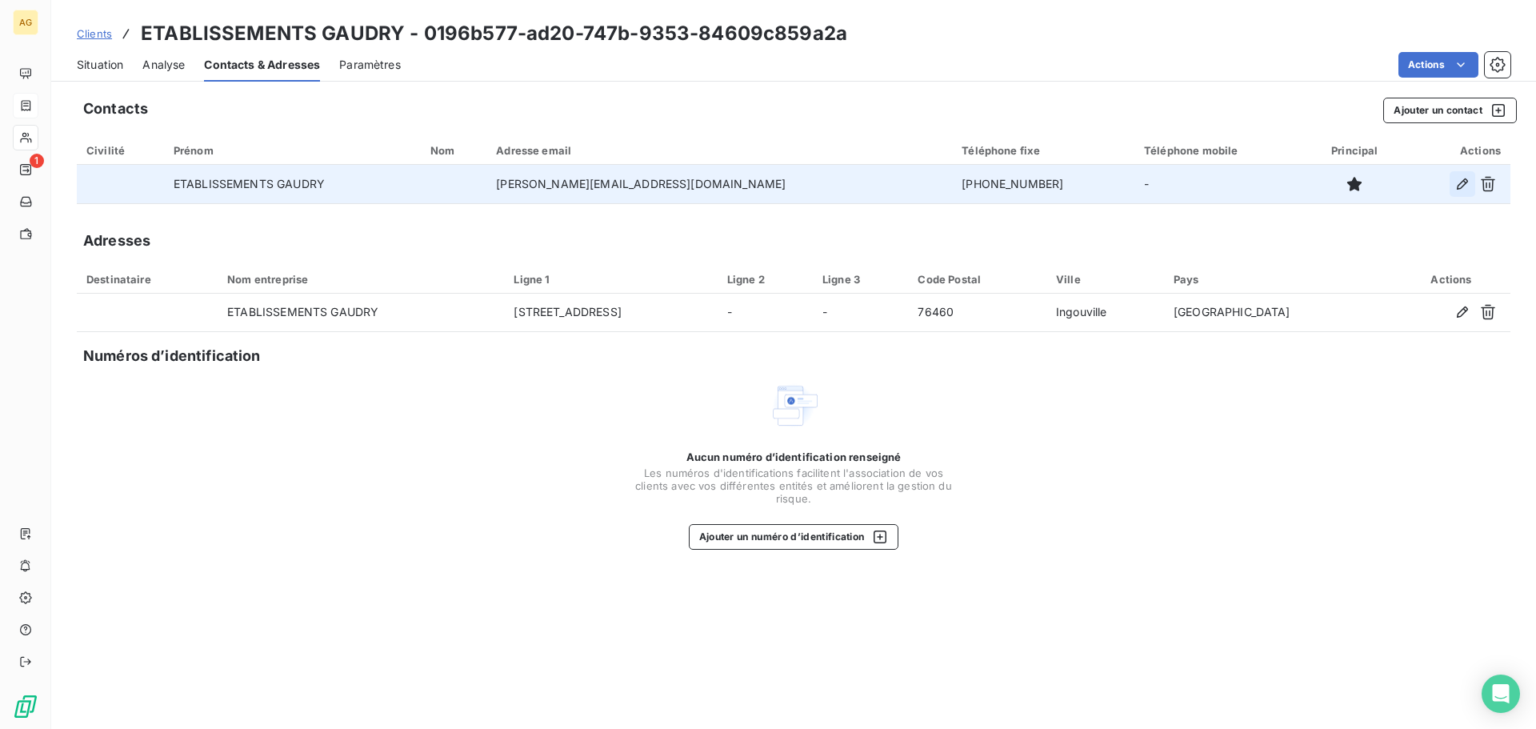
click at [1461, 186] on icon "button" at bounding box center [1462, 184] width 16 height 16
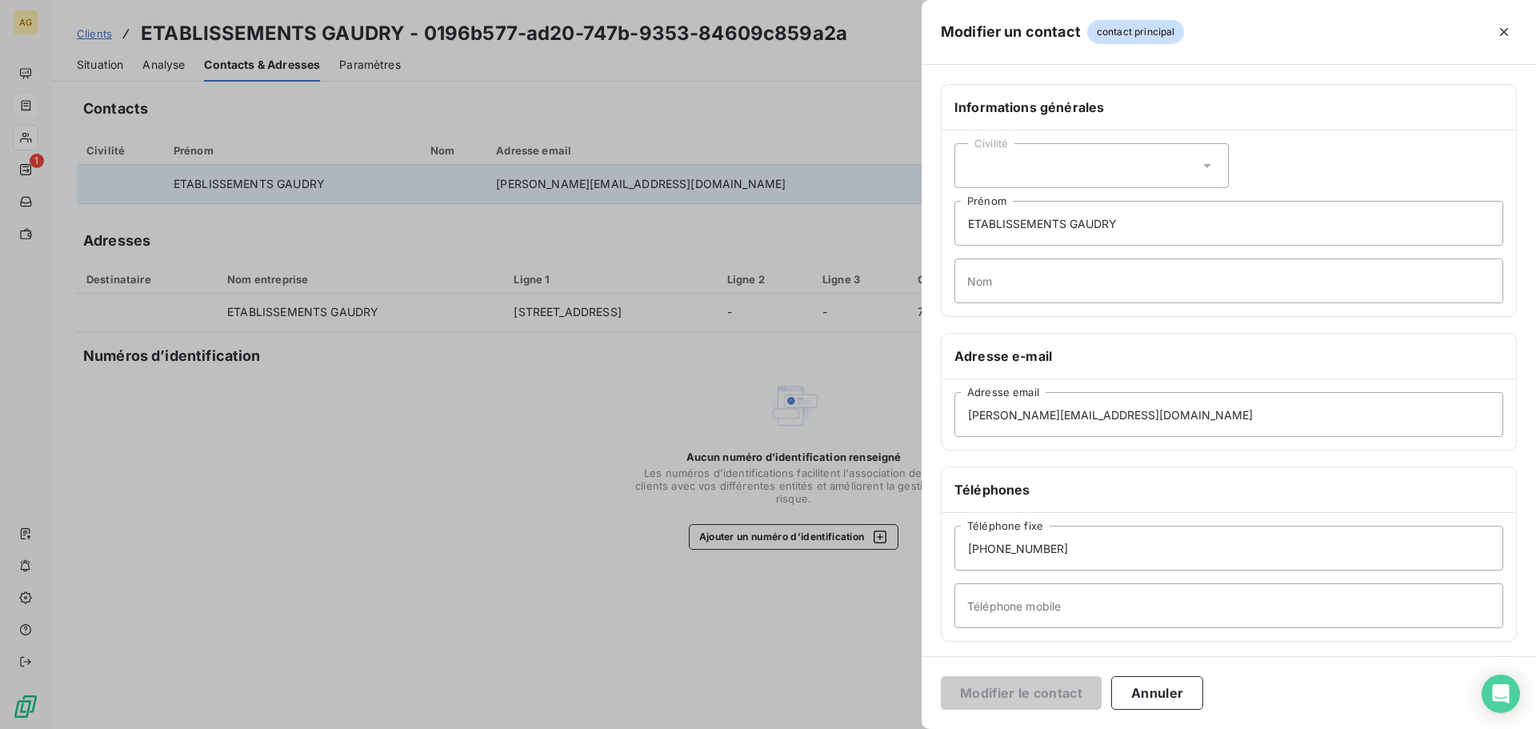
click at [1014, 165] on div "Civilité" at bounding box center [1091, 165] width 274 height 45
click at [1003, 210] on span "Madame" at bounding box center [1007, 205] width 43 height 15
drag, startPoint x: 1146, startPoint y: 225, endPoint x: 948, endPoint y: 238, distance: 198.9
click at [948, 238] on div "Civilité Madame ETABLISSEMENTS [PERSON_NAME] Nom" at bounding box center [1229, 223] width 574 height 186
type input "[PERSON_NAME]"
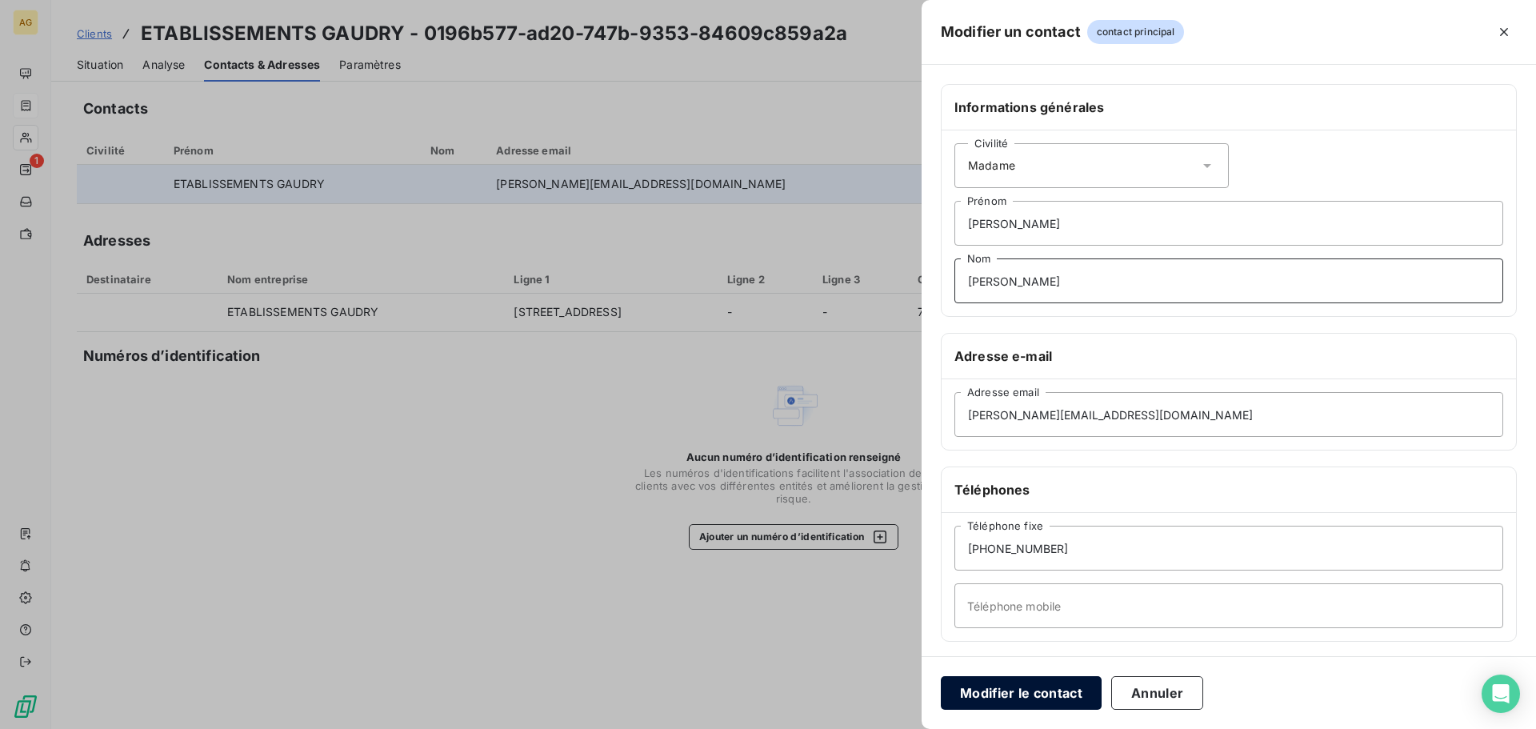
type input "[PERSON_NAME]"
click at [1049, 682] on button "Modifier le contact" at bounding box center [1021, 693] width 161 height 34
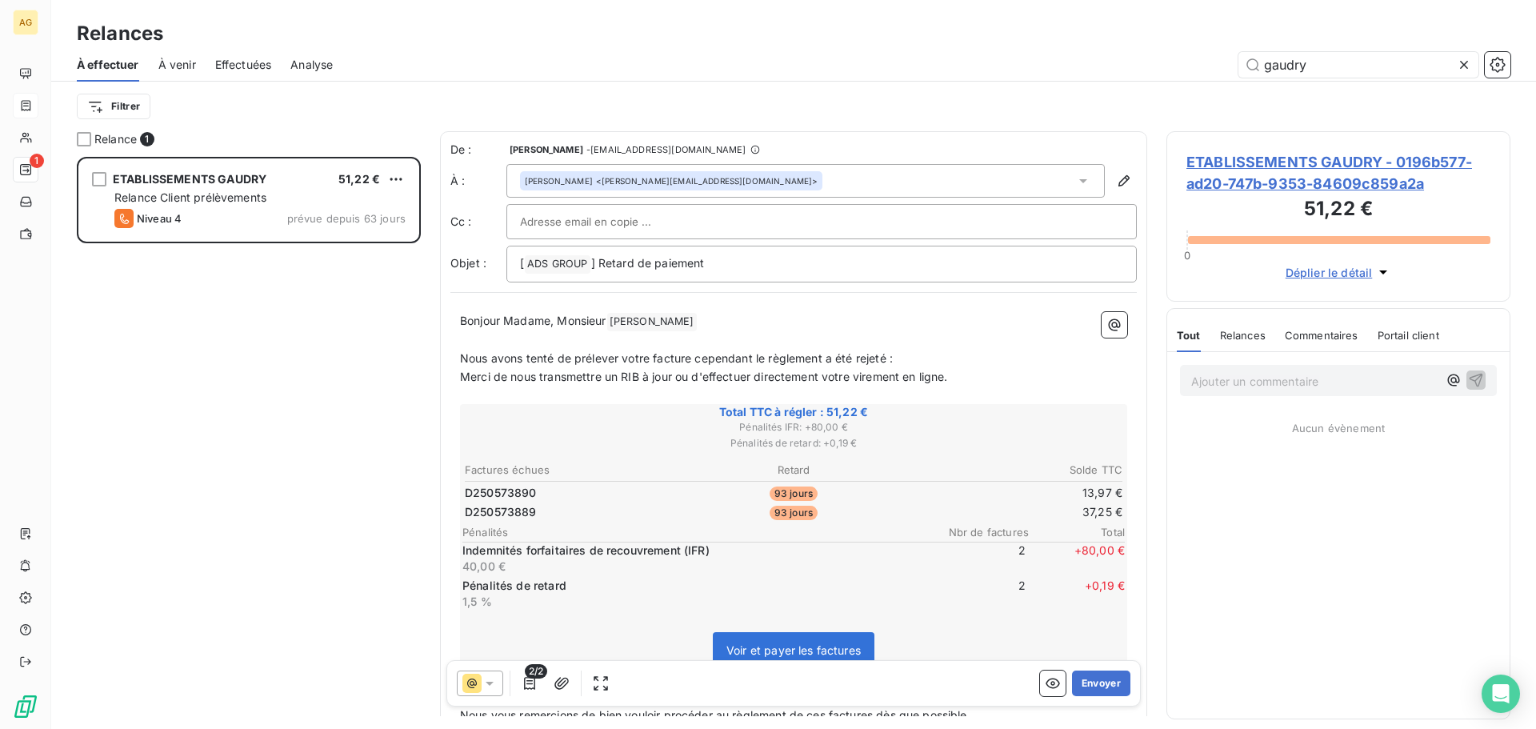
scroll to position [560, 332]
drag, startPoint x: 606, startPoint y: 316, endPoint x: 594, endPoint y: 316, distance: 12.0
click at [594, 316] on span "Bonjour Madame, Monsieur" at bounding box center [533, 321] width 146 height 14
drag, startPoint x: 609, startPoint y: 316, endPoint x: 654, endPoint y: 318, distance: 45.7
click at [551, 322] on span "Bonjour Madame, Monsieur" at bounding box center [533, 321] width 146 height 14
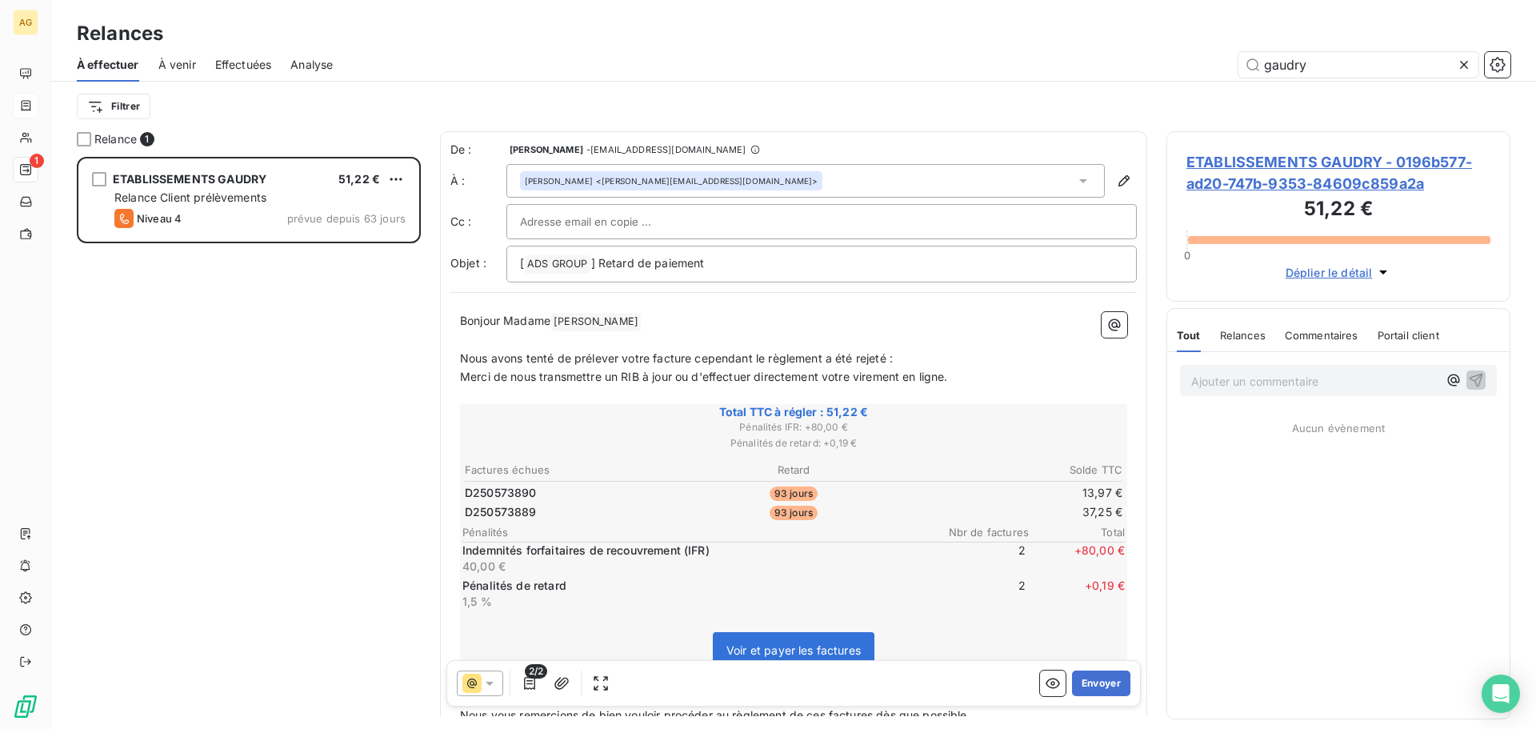
click at [641, 359] on span "Nous avons tenté de prélever votre facture cependant le règlement a été rejeté :" at bounding box center [676, 358] width 433 height 14
click at [1096, 683] on button "Envoyer" at bounding box center [1101, 683] width 58 height 26
